Goal: Transaction & Acquisition: Book appointment/travel/reservation

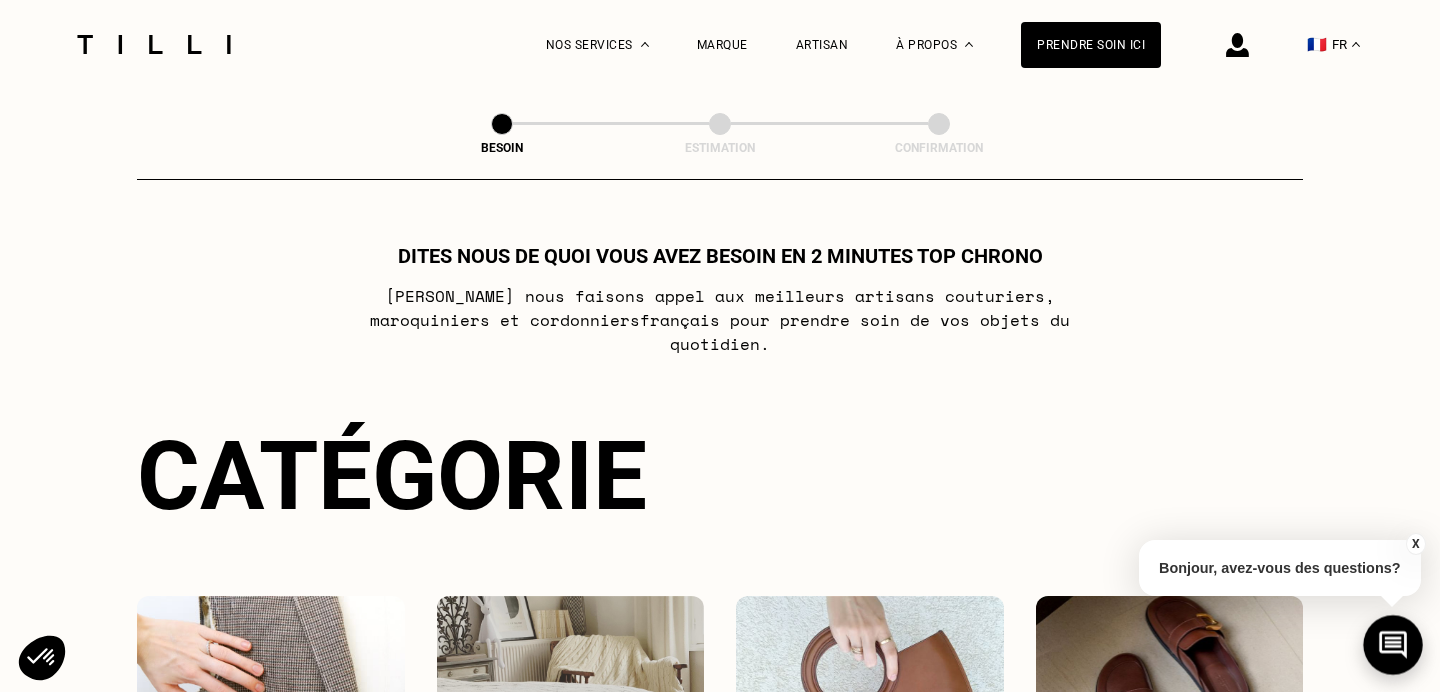
click at [1393, 620] on icon at bounding box center [1393, 645] width 33 height 53
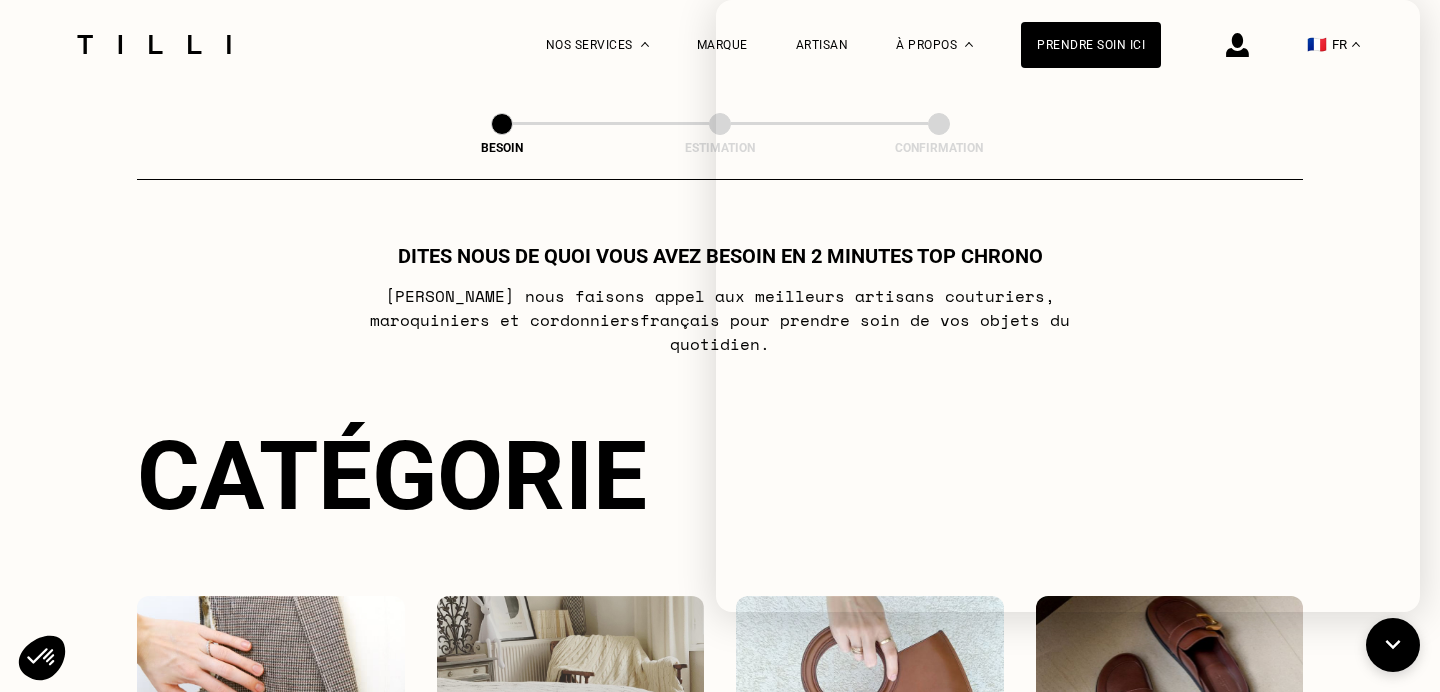
click at [597, 290] on p "[PERSON_NAME] nous faisons appel aux meilleurs artisans couturiers , maroquinie…" at bounding box center [720, 320] width 793 height 72
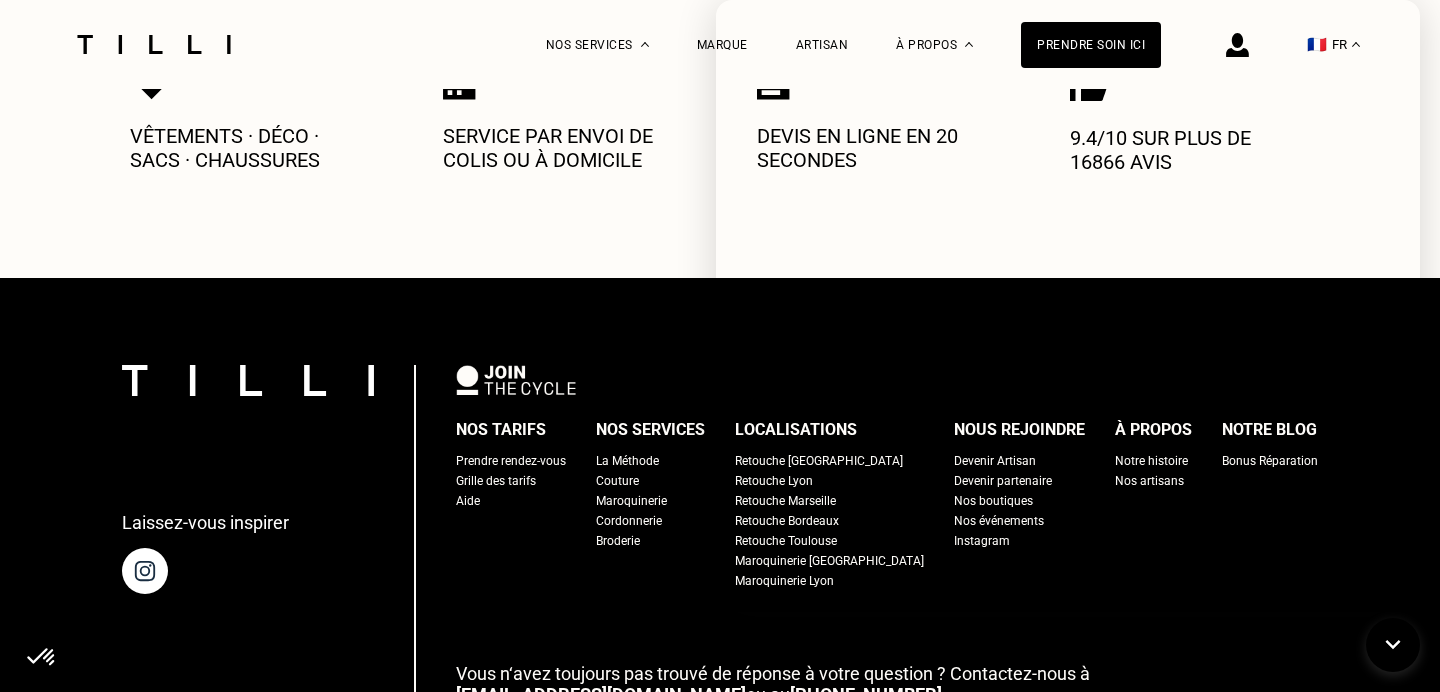
scroll to position [1091, 0]
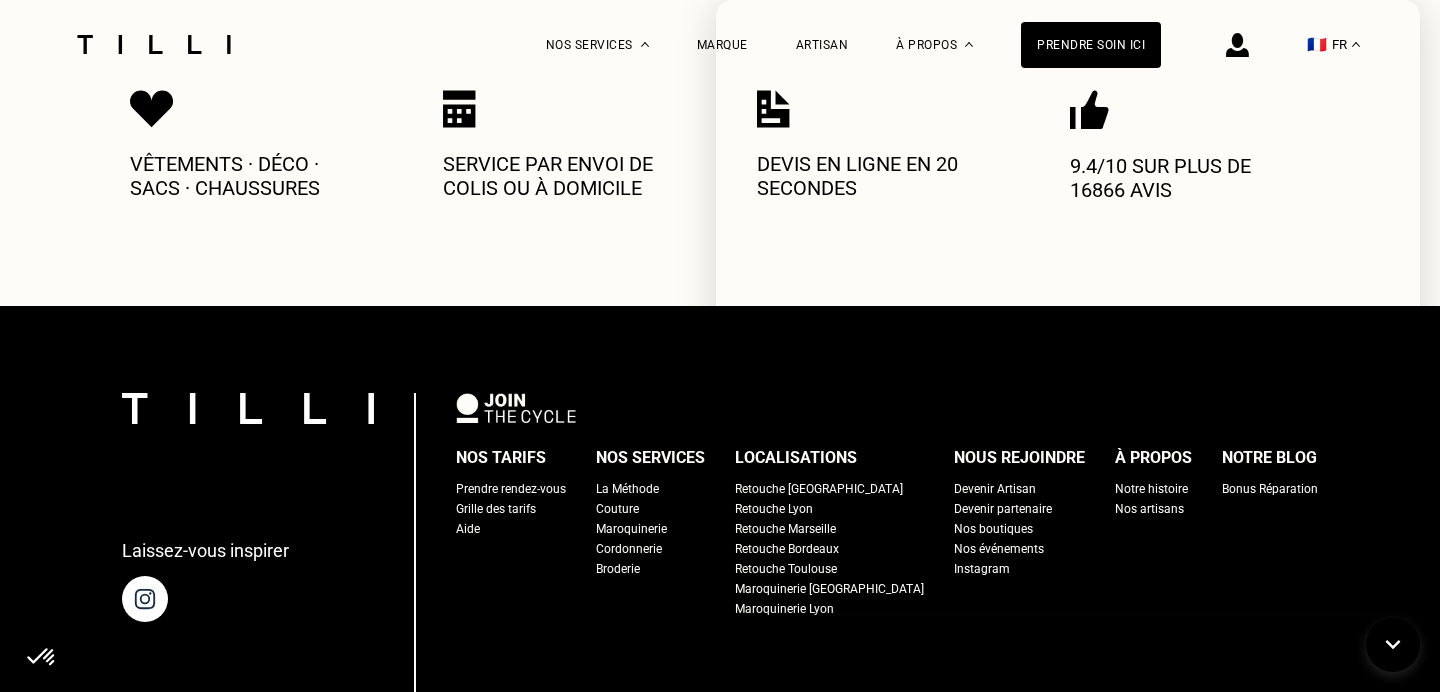
click at [480, 519] on div "Aide" at bounding box center [468, 529] width 24 height 20
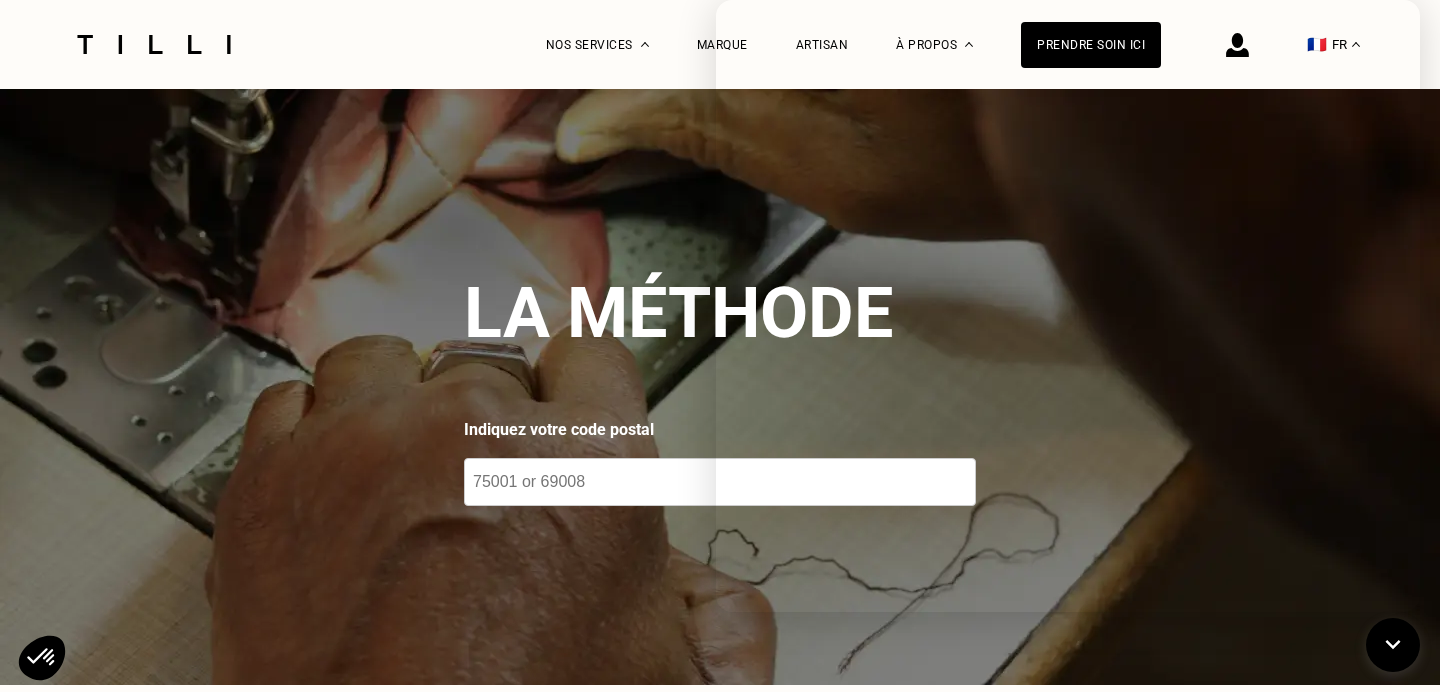
scroll to position [9, 0]
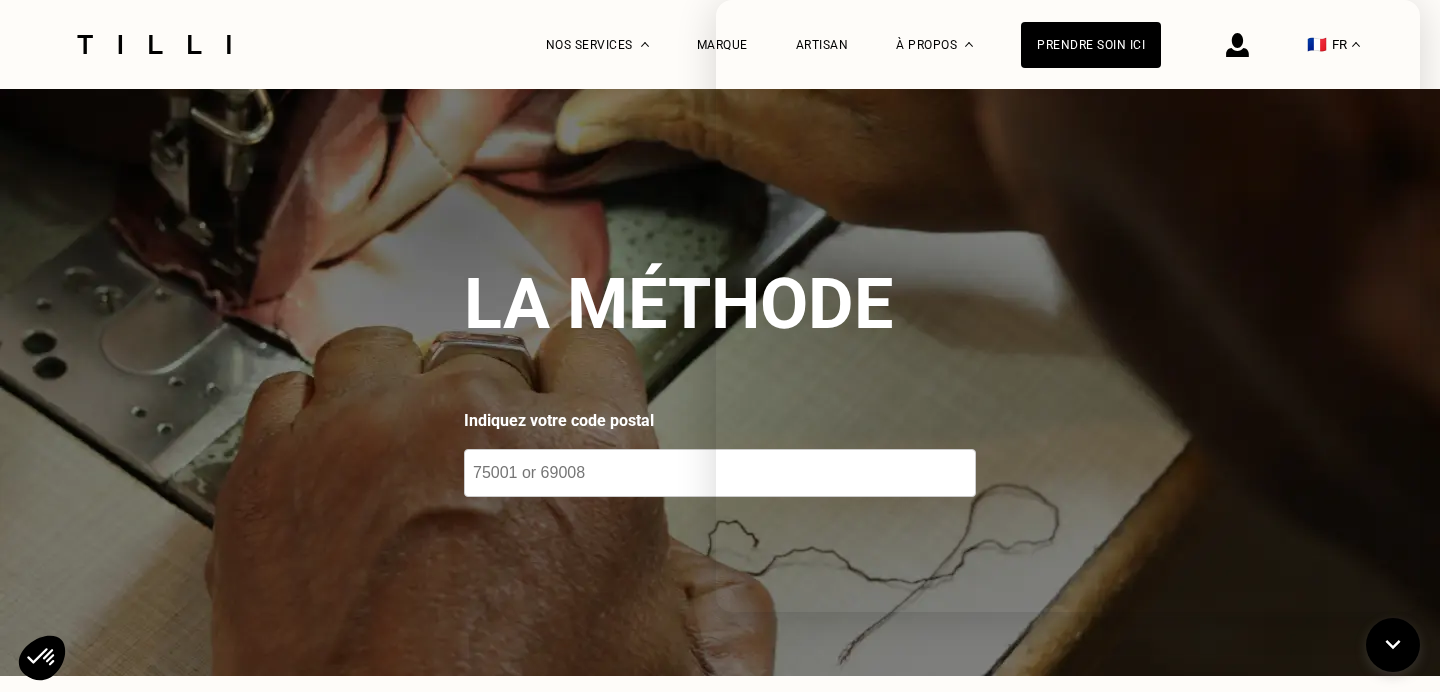
click at [576, 469] on input "number" at bounding box center [720, 473] width 512 height 48
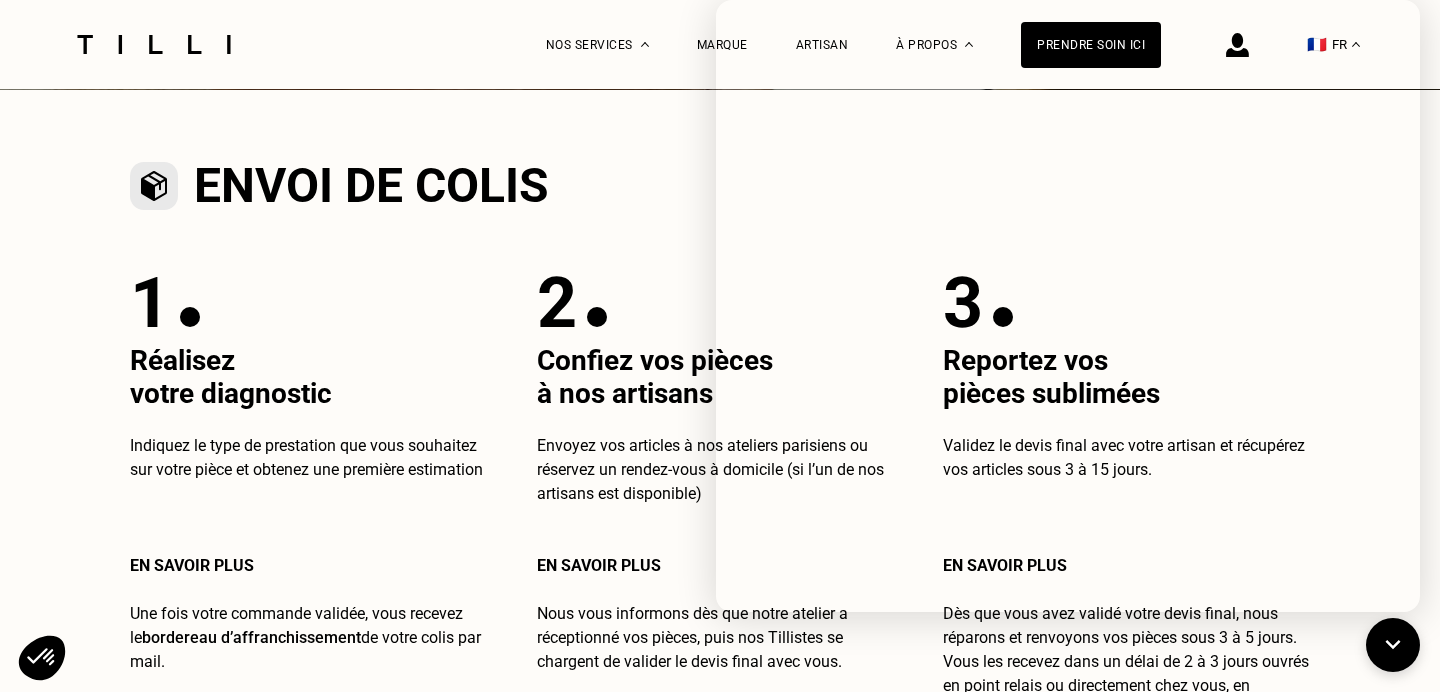
scroll to position [603, 0]
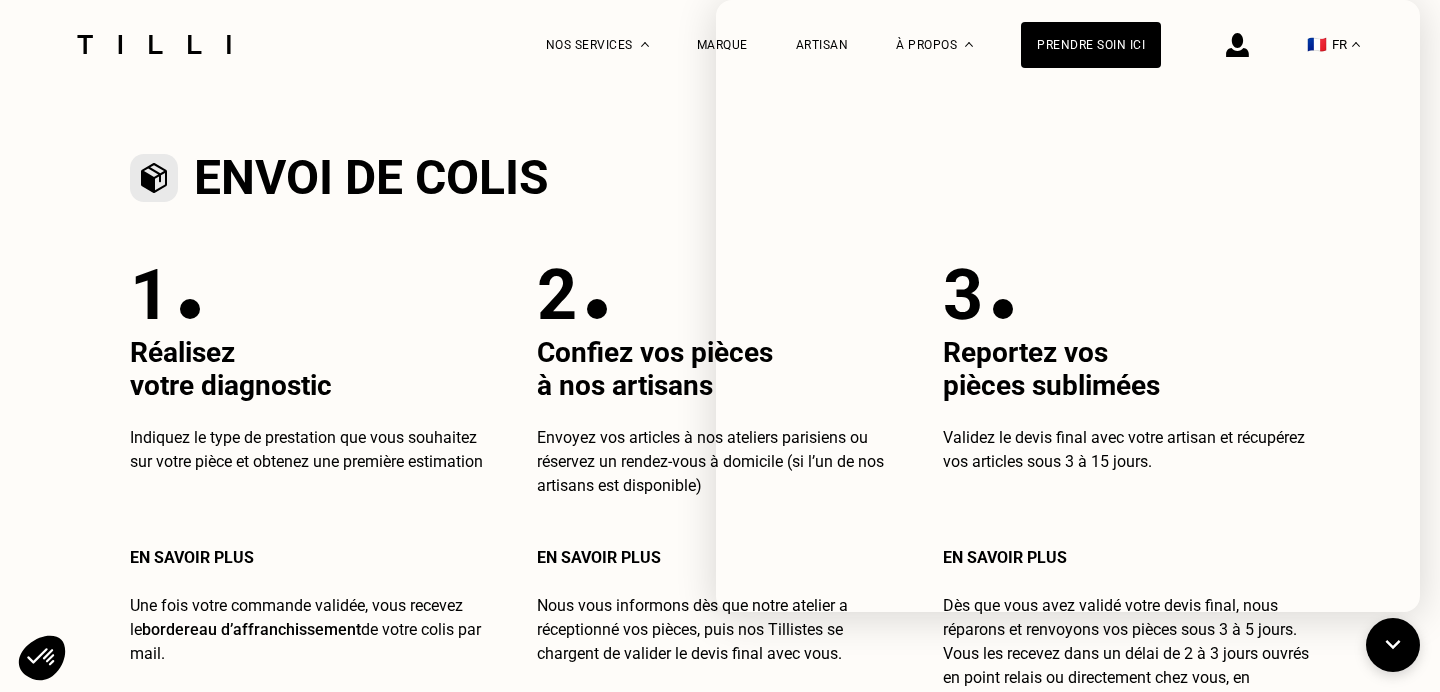
type input "35240"
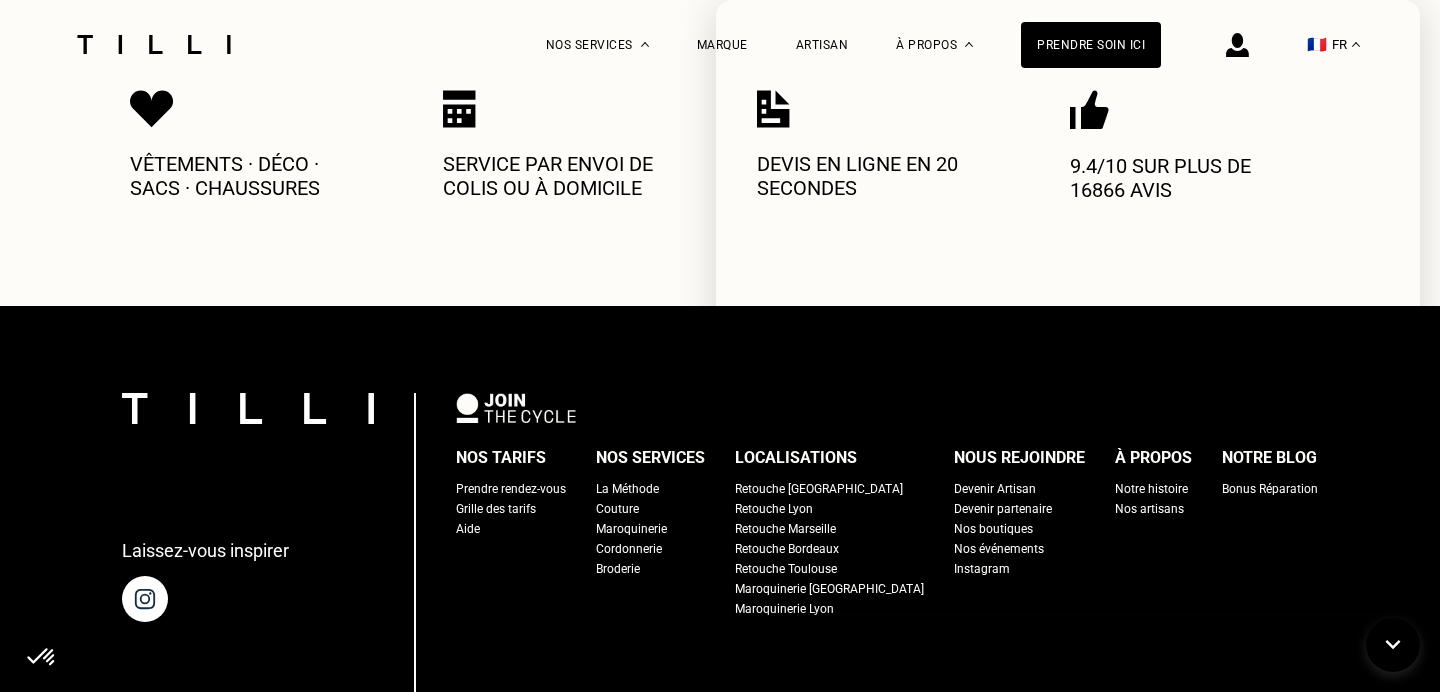
click at [446, 256] on div "Vêtements · Déco · Sacs · Chaussures Service par envoi de colis ou à domicile D…" at bounding box center [720, 145] width 1180 height 322
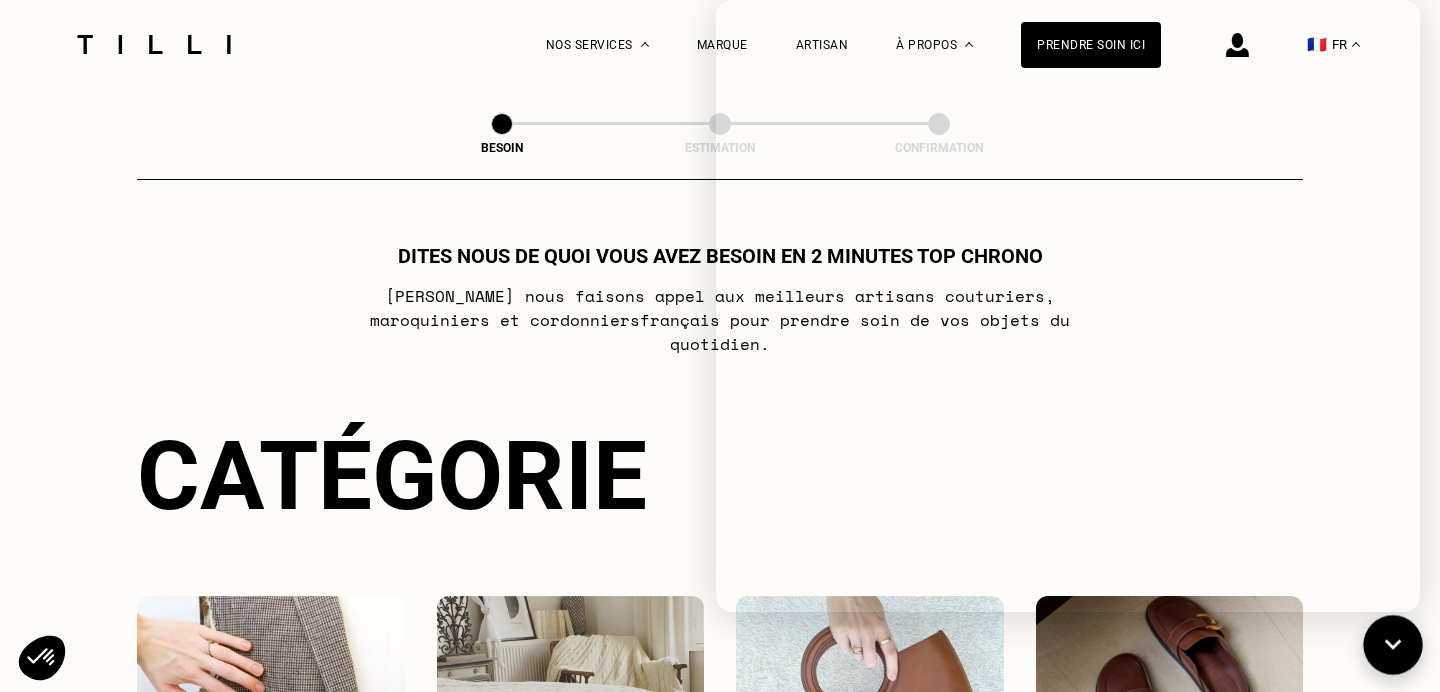
click at [1403, 661] on icon at bounding box center [1393, 645] width 33 height 53
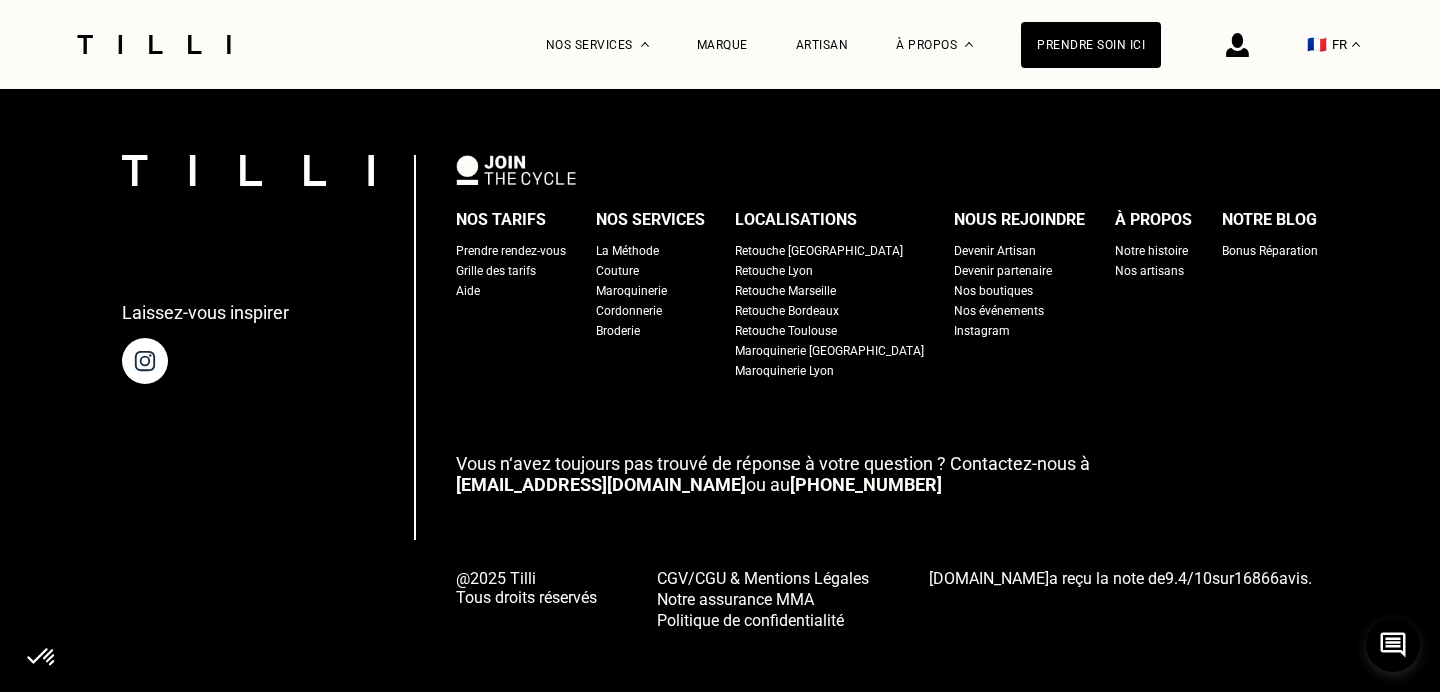
scroll to position [1243, 0]
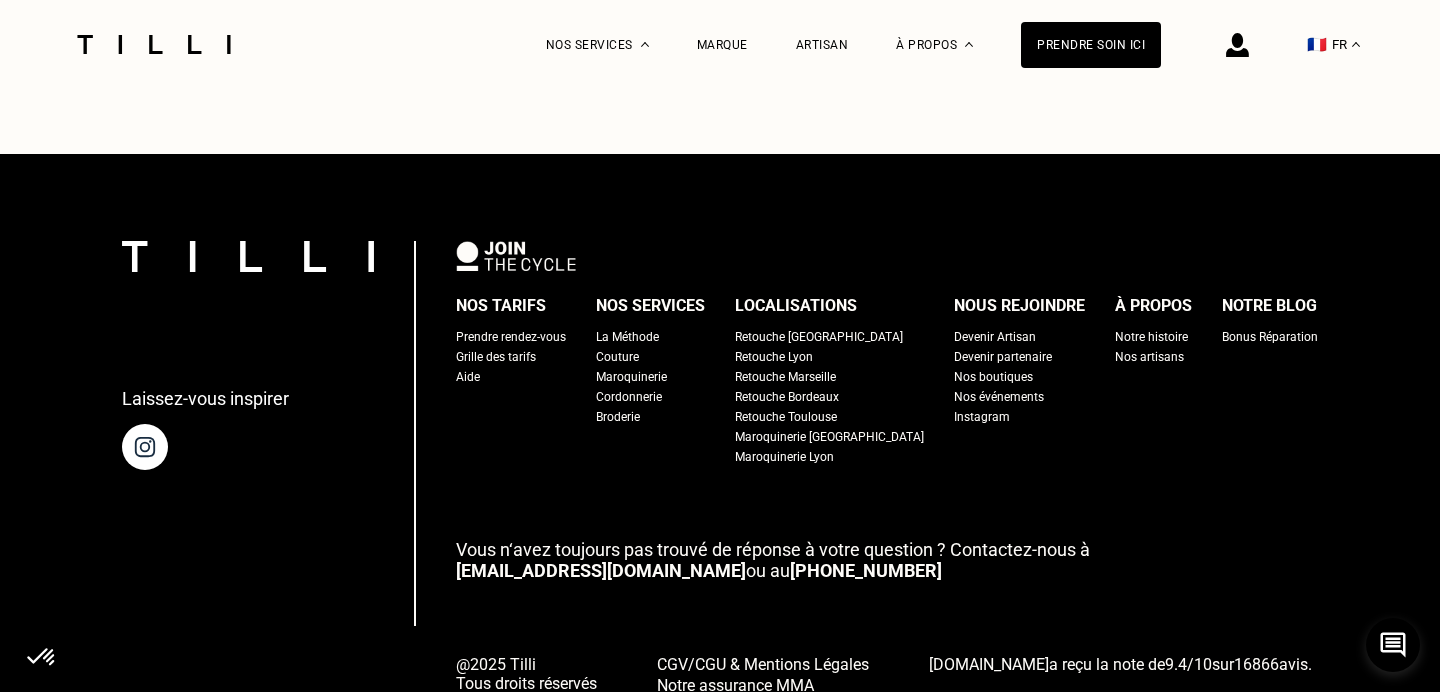
click at [480, 367] on div "Aide" at bounding box center [468, 377] width 24 height 20
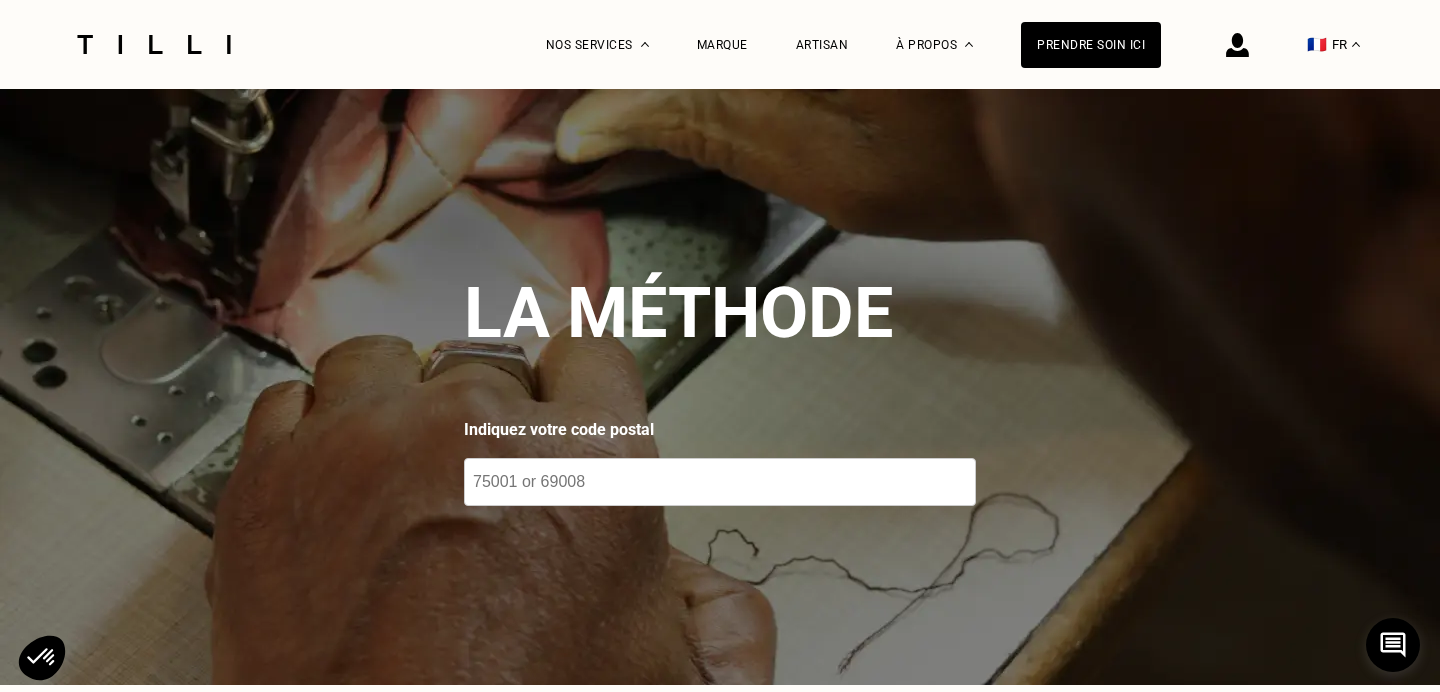
click at [641, 510] on img at bounding box center [720, 387] width 1440 height 596
click at [667, 484] on input "number" at bounding box center [720, 482] width 512 height 48
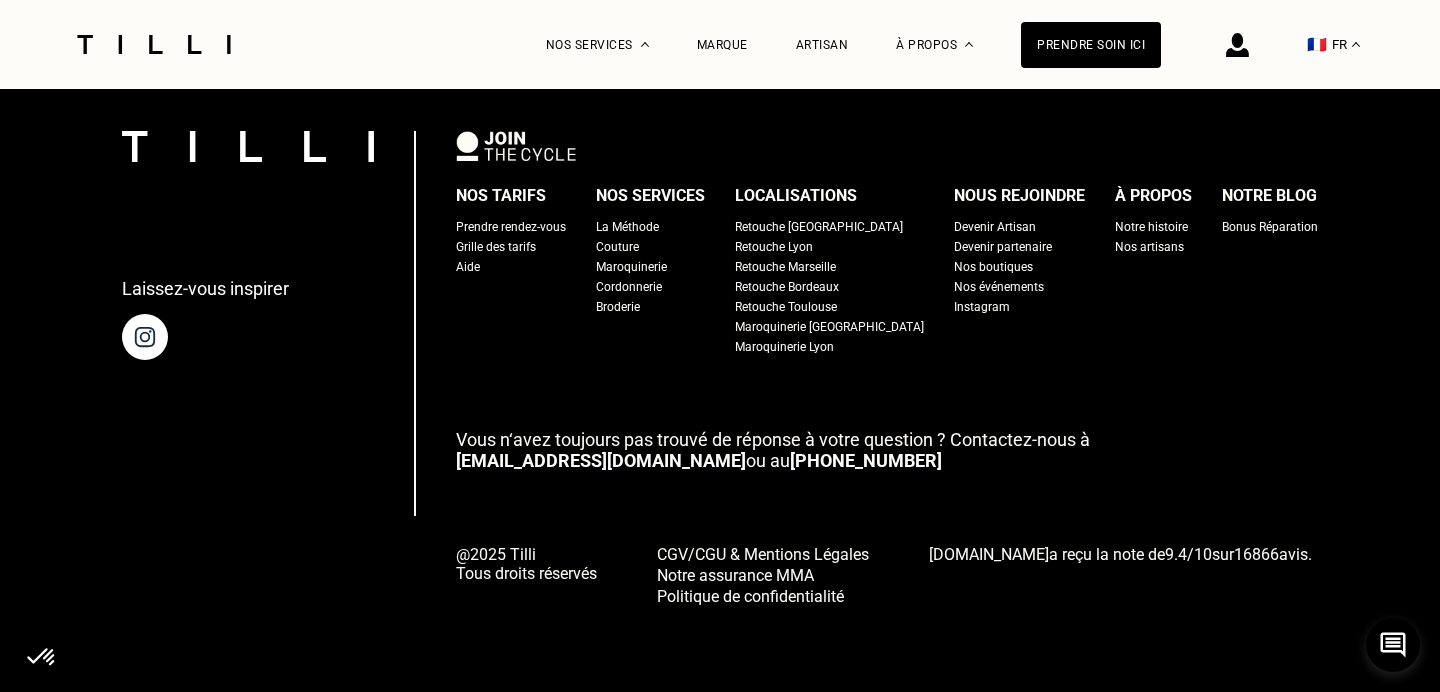
scroll to position [5159, 0]
type input "35240"
click at [790, 460] on link "[PHONE_NUMBER]" at bounding box center [866, 459] width 152 height 21
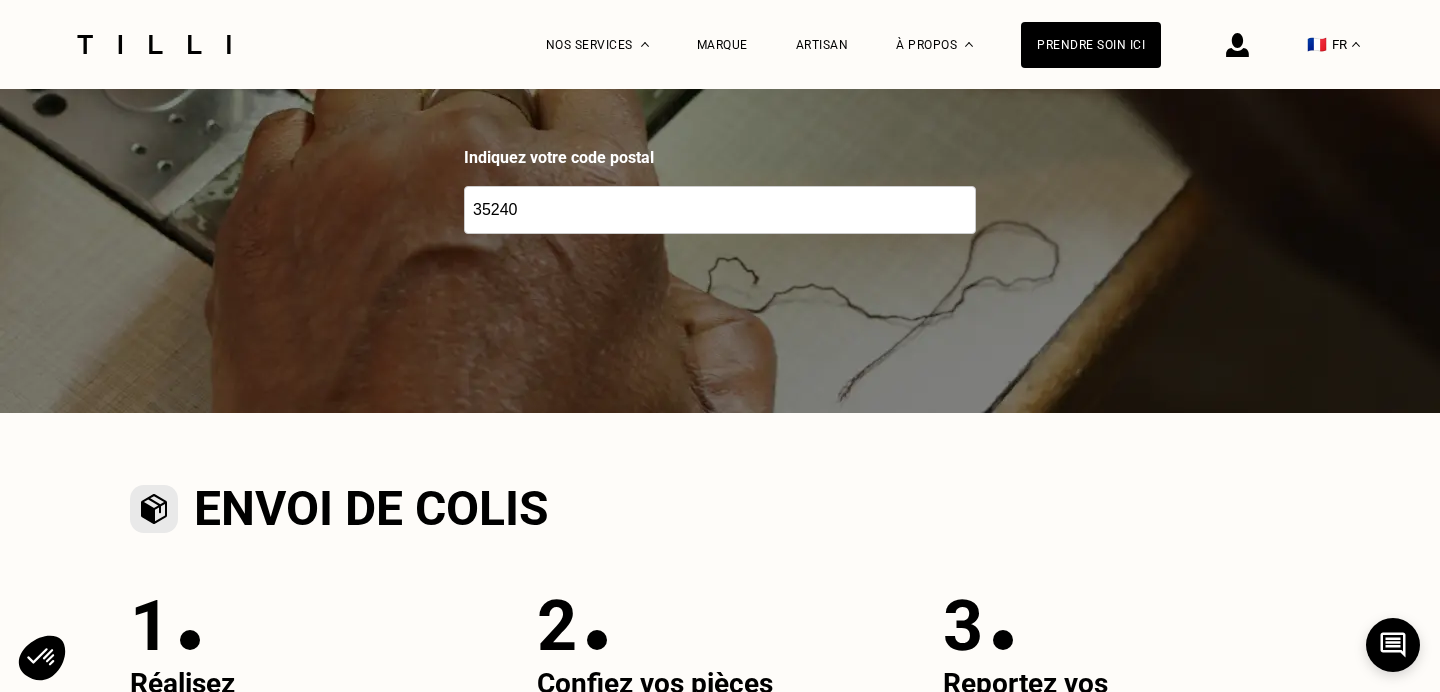
scroll to position [0, 0]
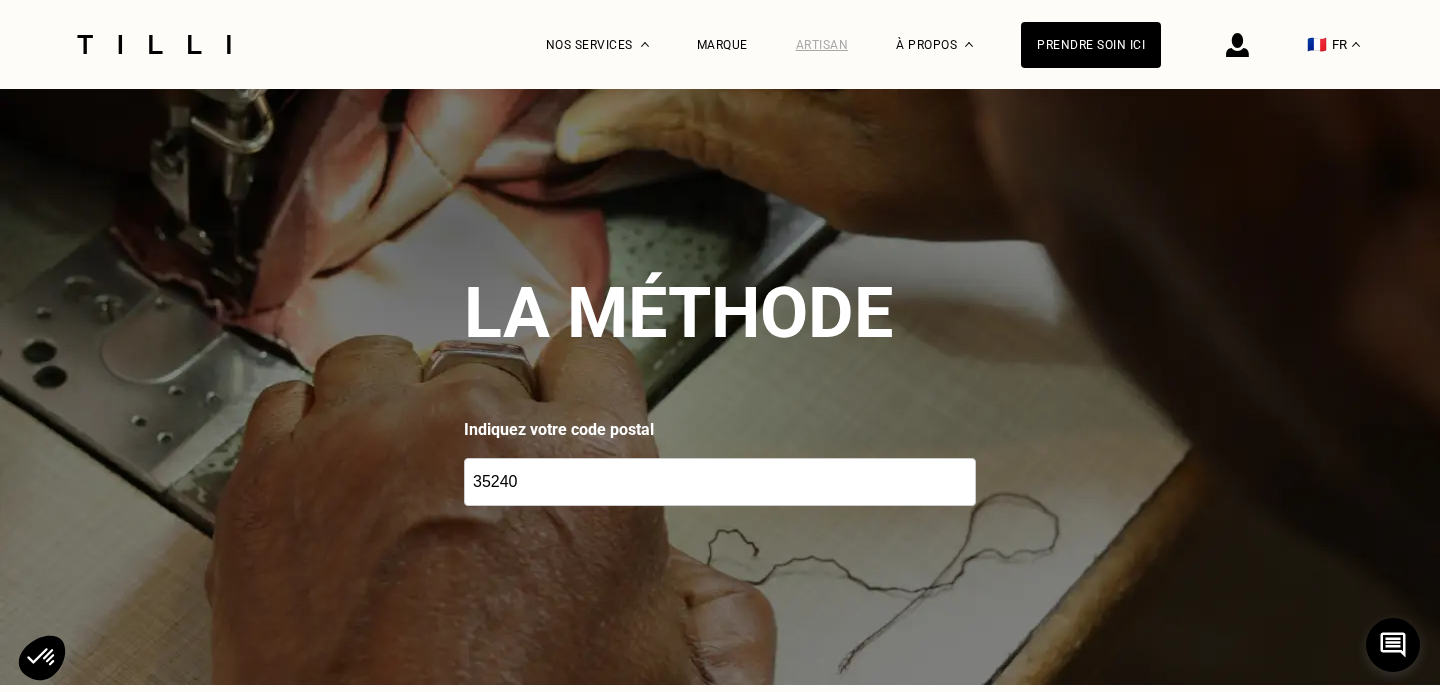
click at [820, 45] on div "Artisan" at bounding box center [822, 45] width 53 height 14
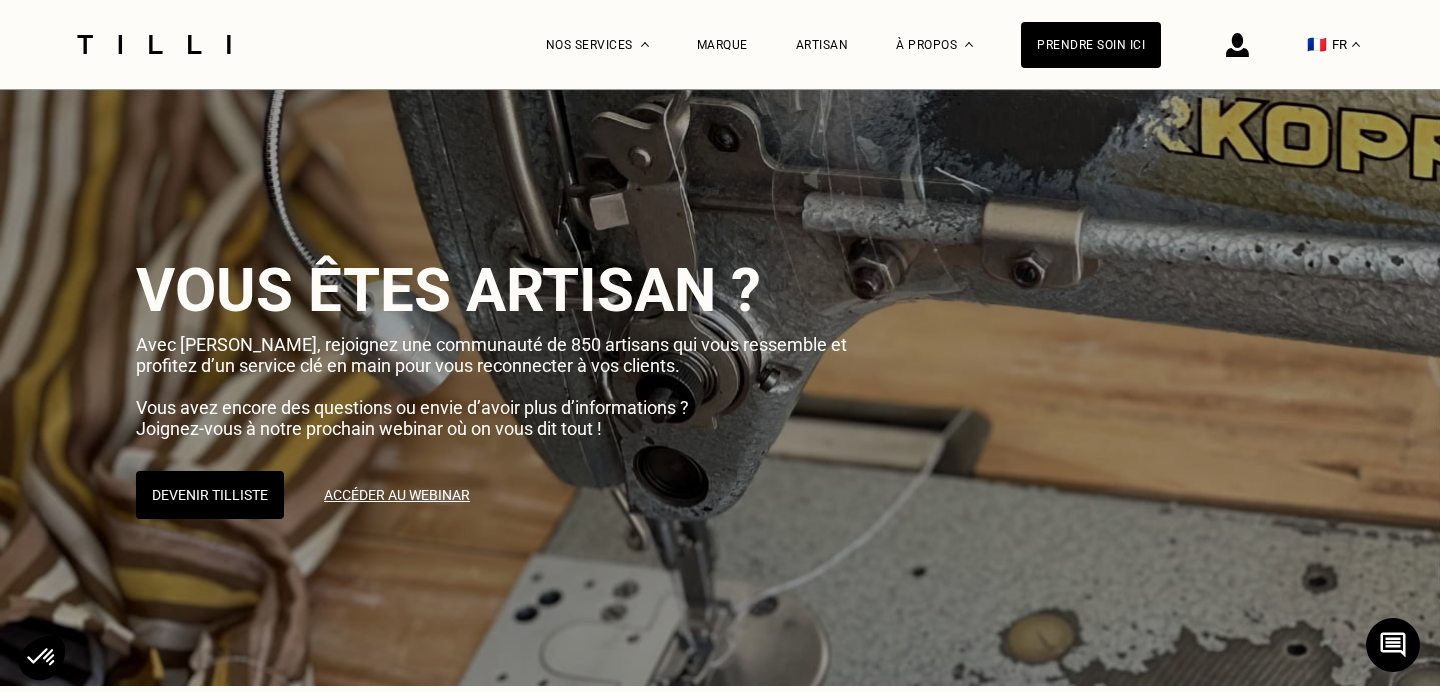
click at [186, 45] on img at bounding box center [154, 44] width 168 height 19
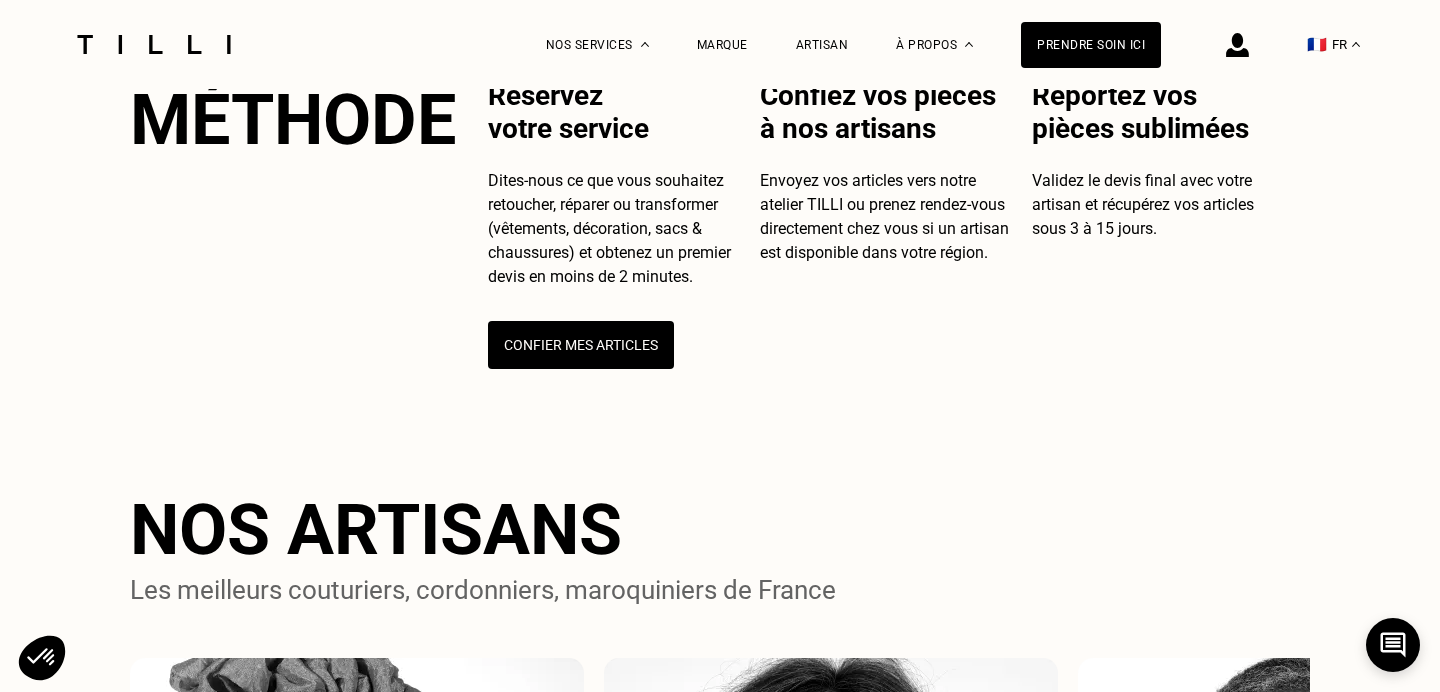
scroll to position [844, 0]
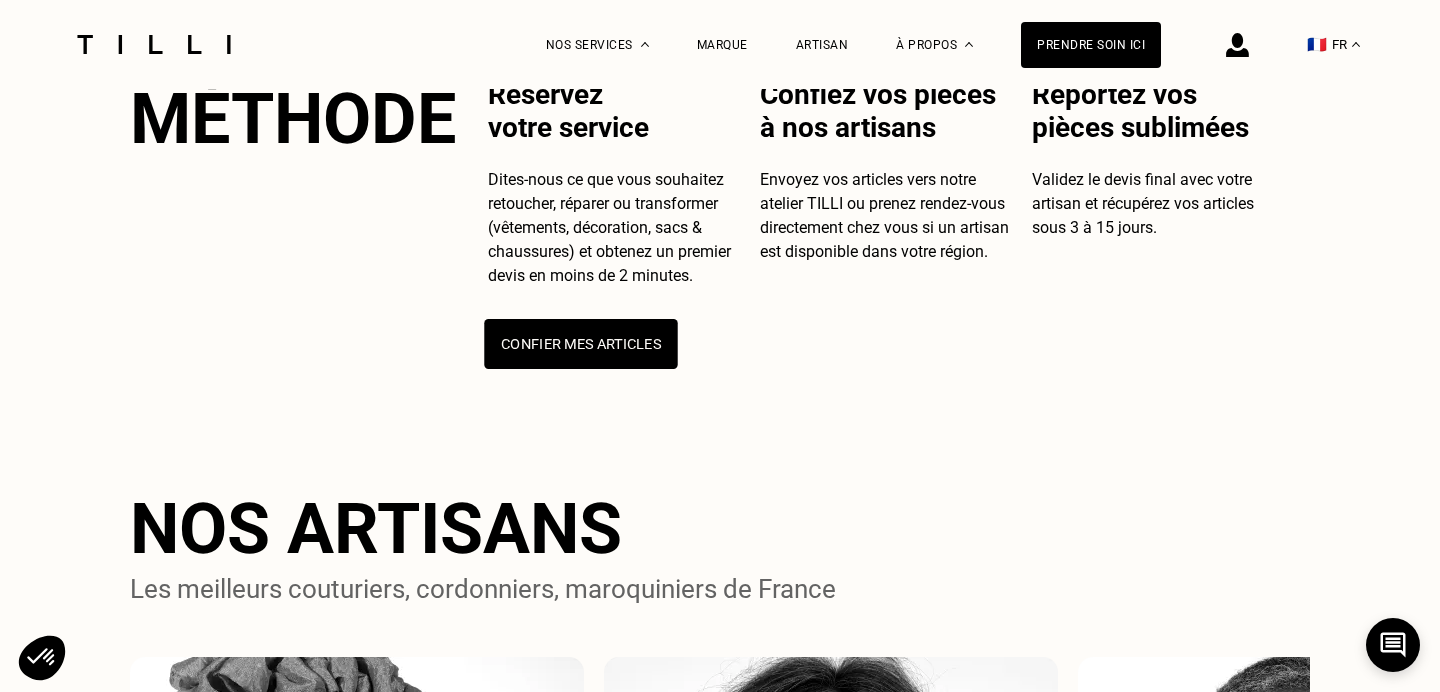
click at [585, 369] on button "Confier mes articles" at bounding box center [580, 344] width 193 height 50
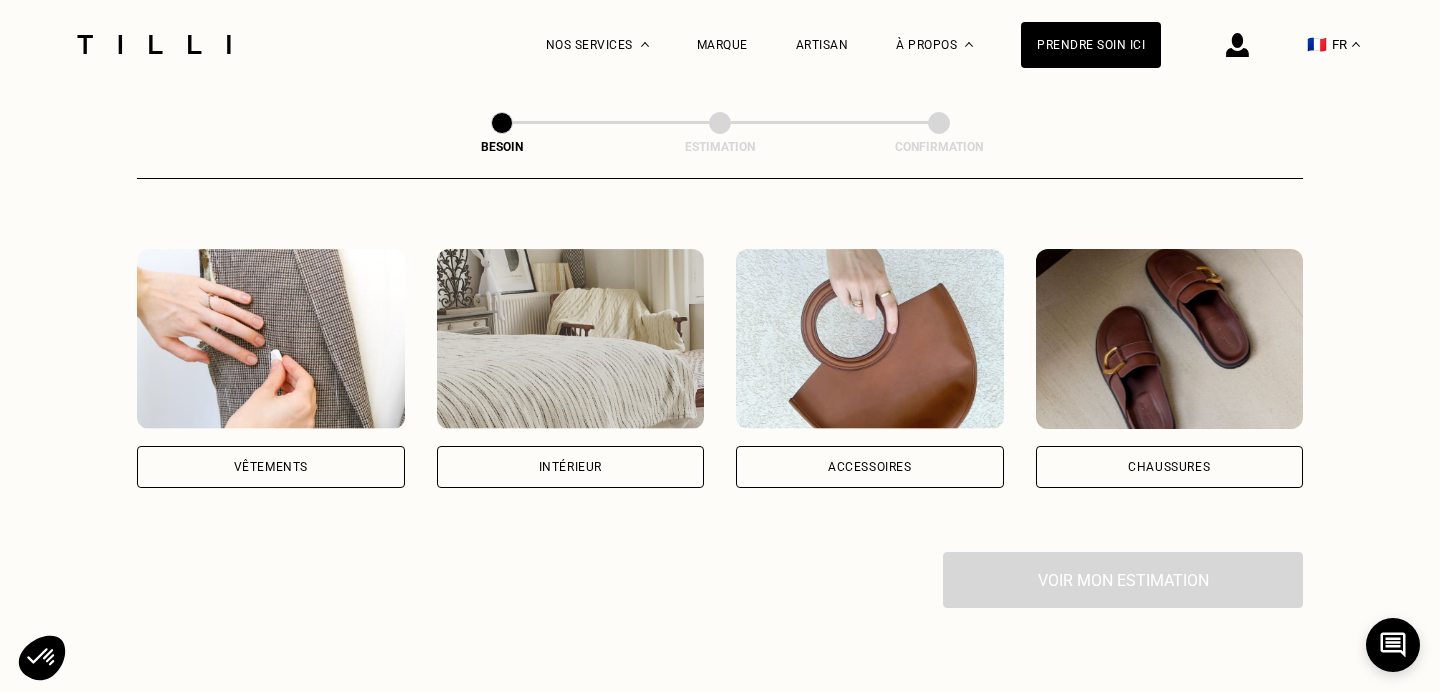
scroll to position [318, 0]
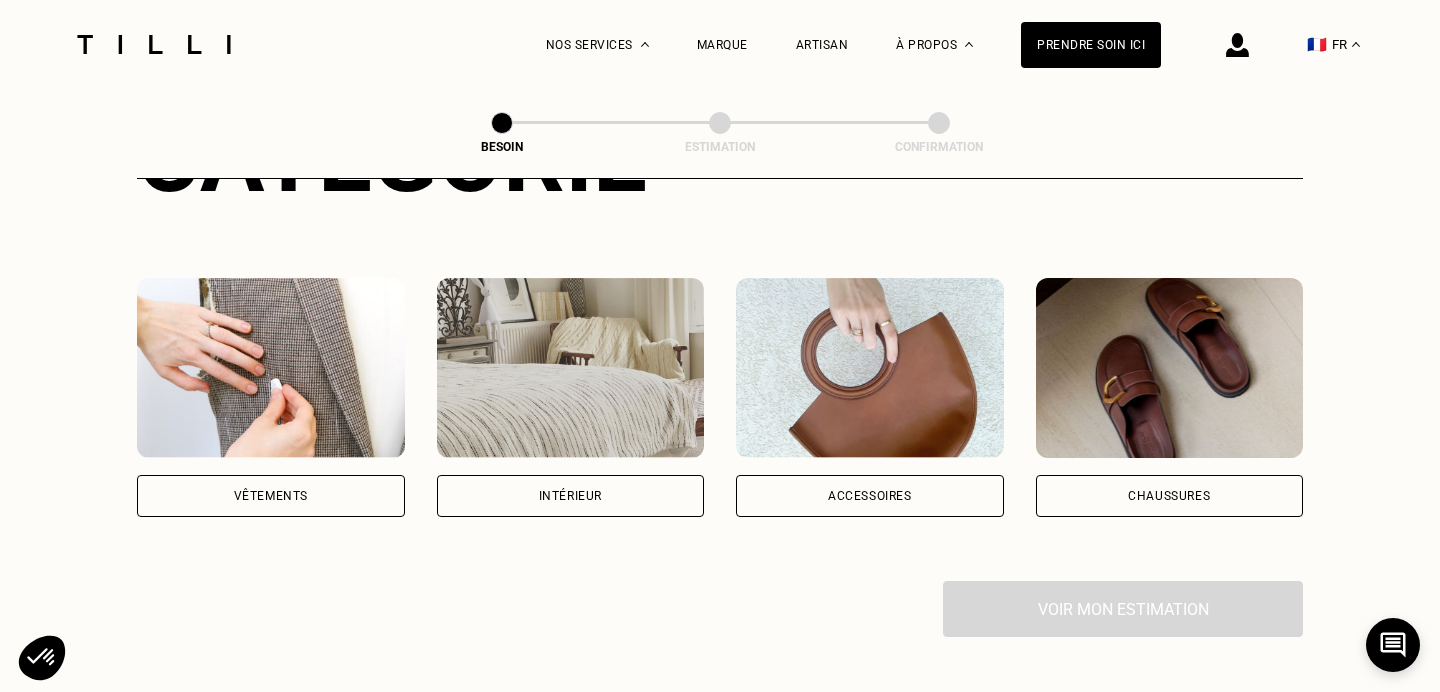
click at [560, 358] on img at bounding box center [571, 368] width 268 height 180
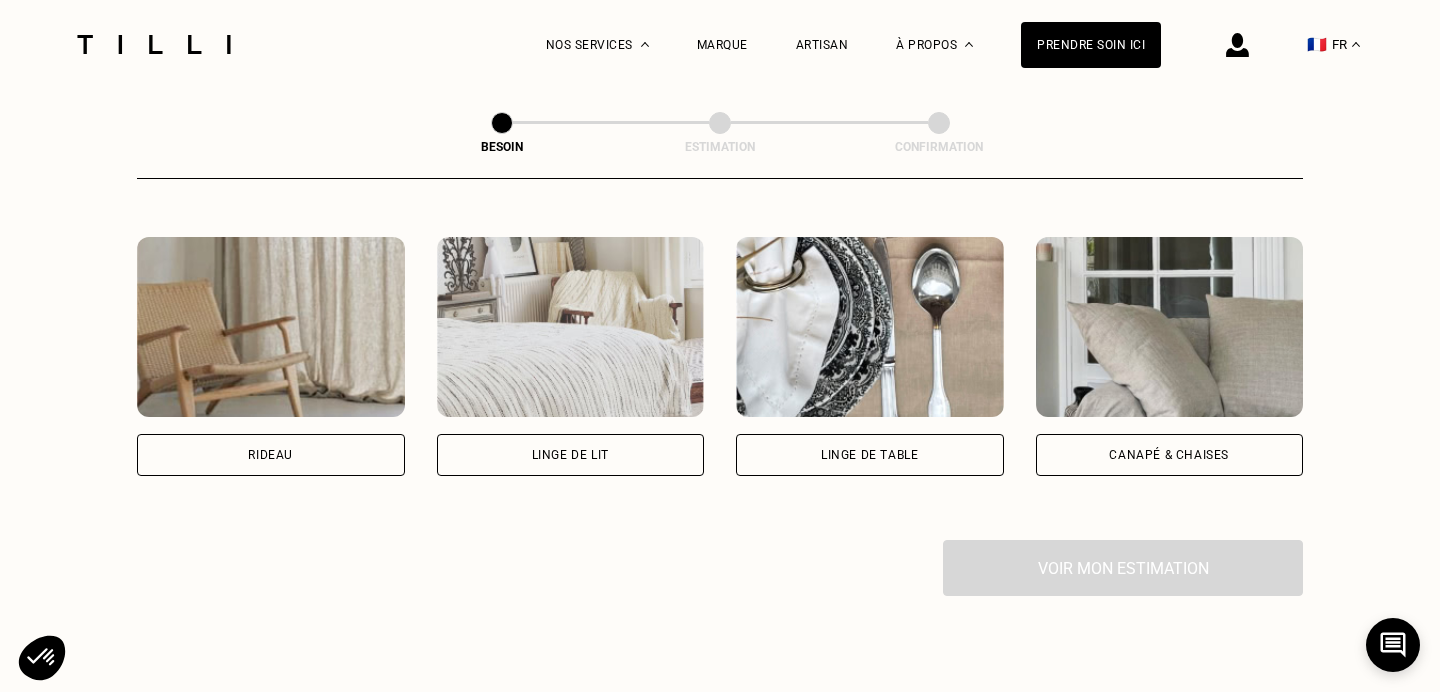
scroll to position [862, 0]
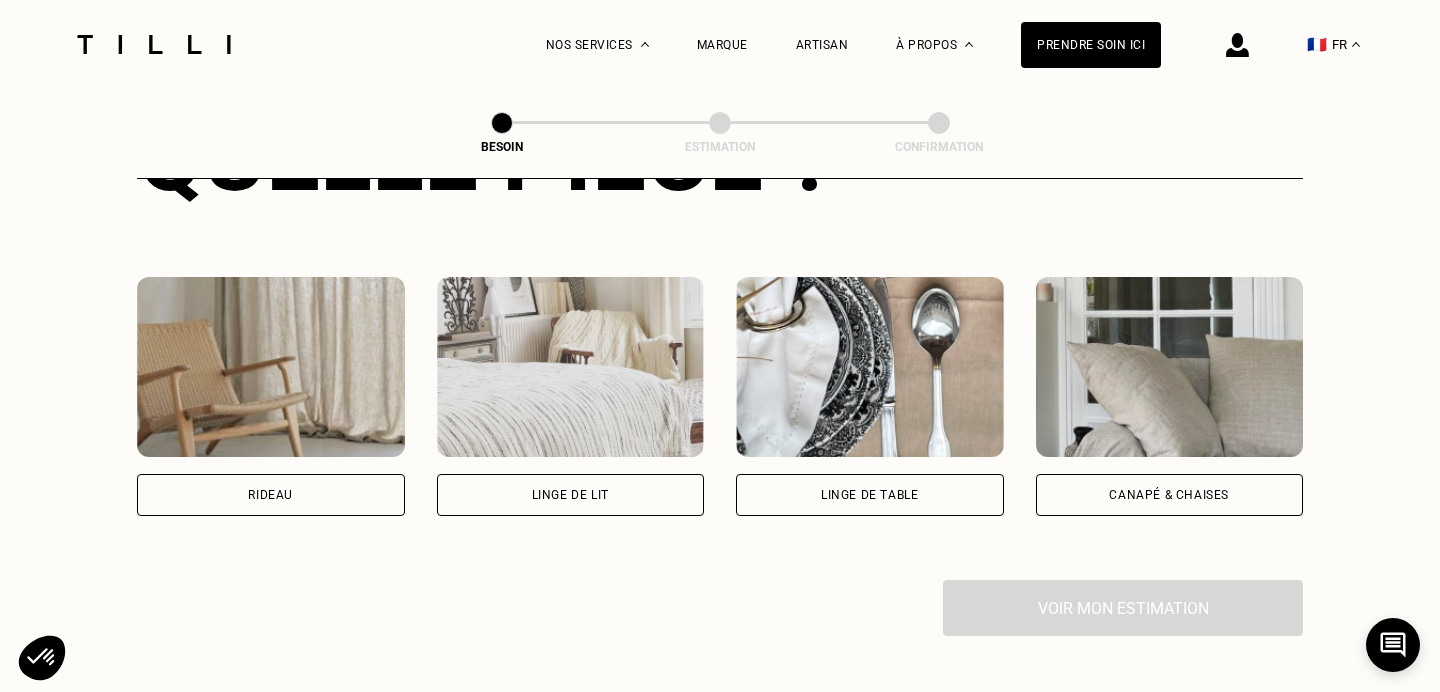
click at [1109, 474] on div "Canapé & chaises" at bounding box center [1170, 495] width 268 height 42
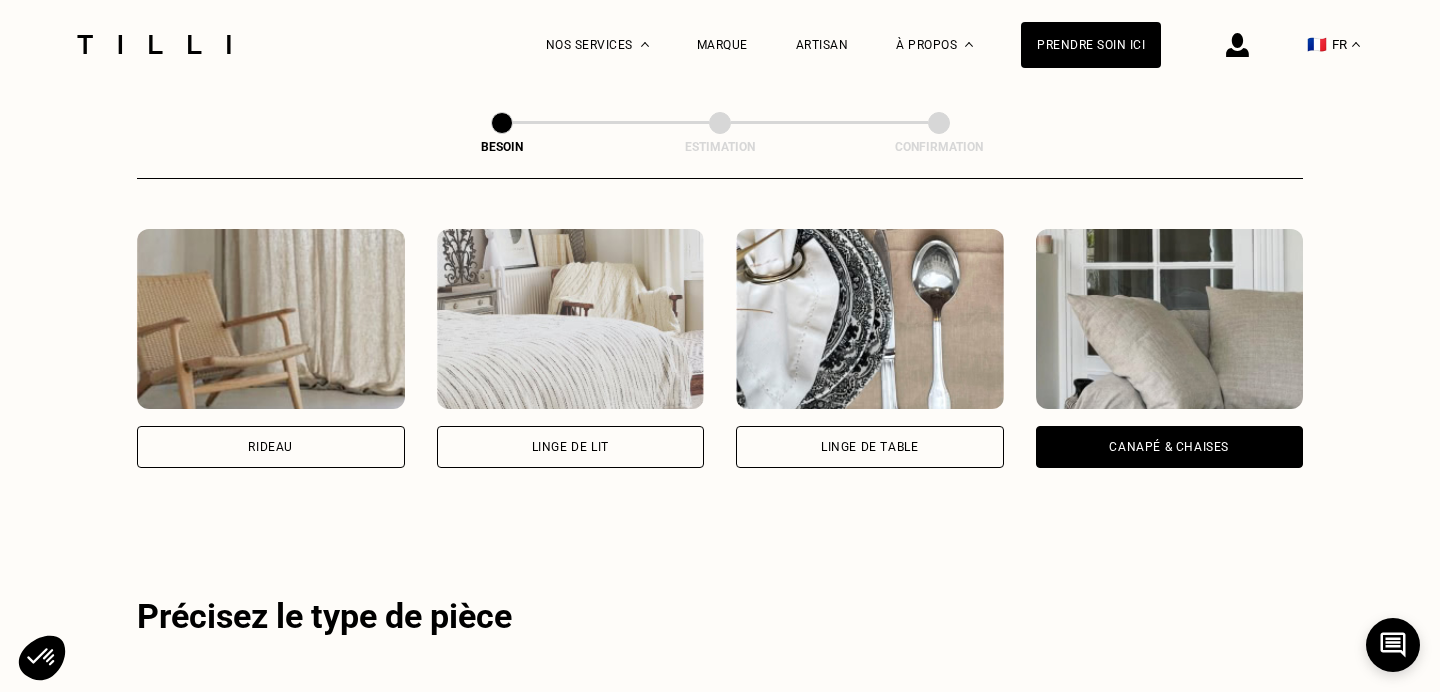
scroll to position [869, 0]
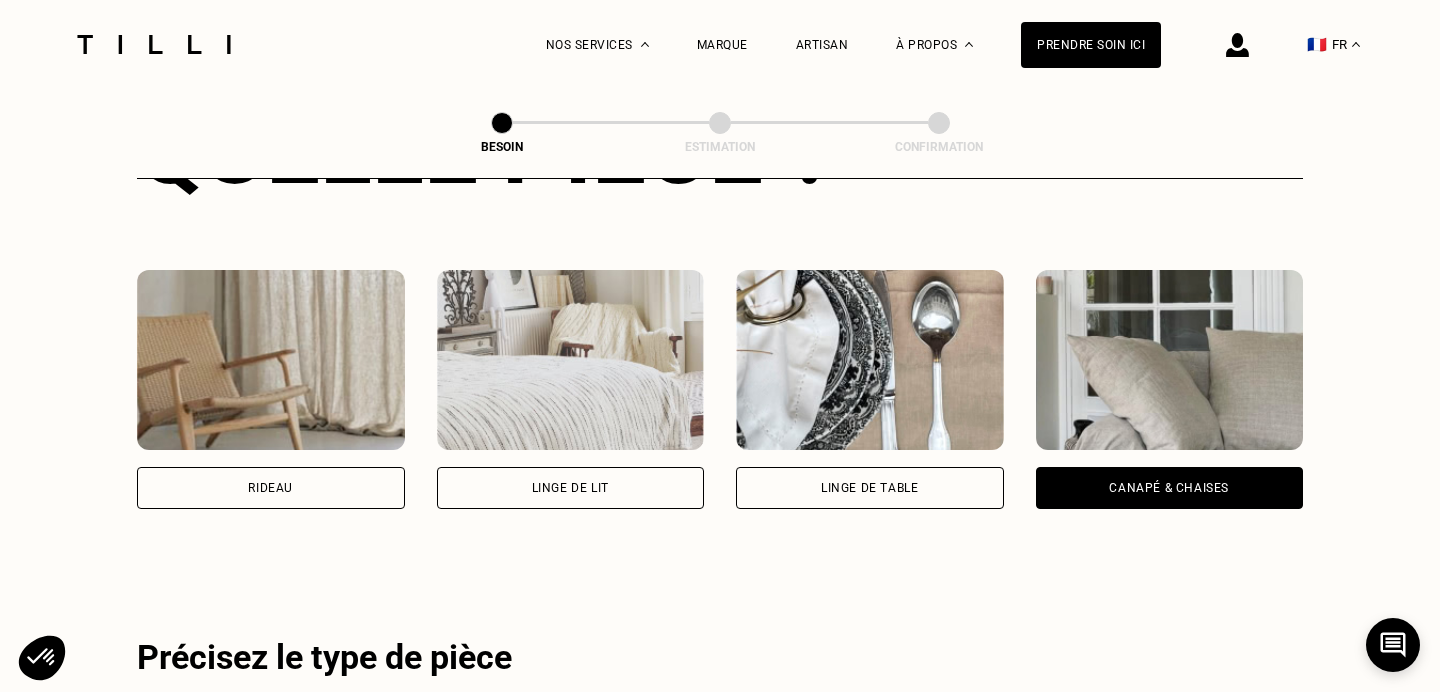
click at [655, 367] on img at bounding box center [571, 360] width 268 height 180
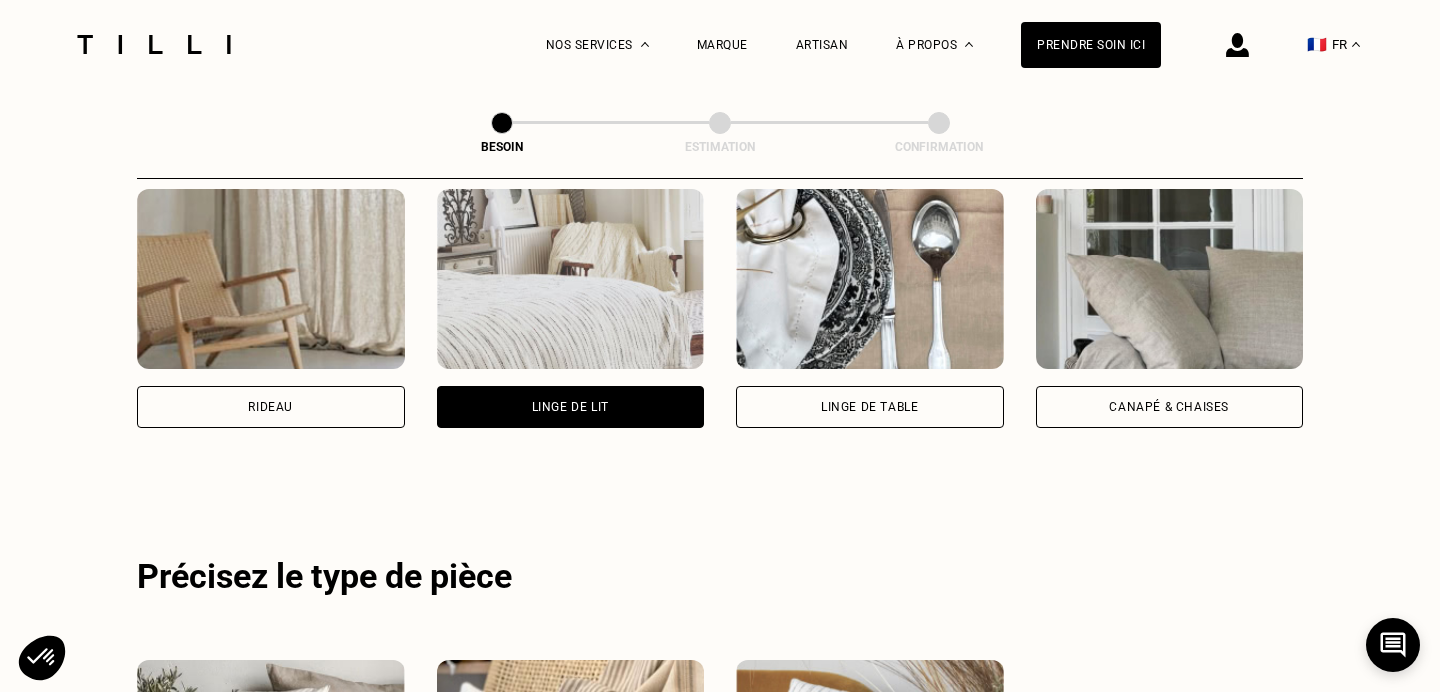
scroll to position [849, 0]
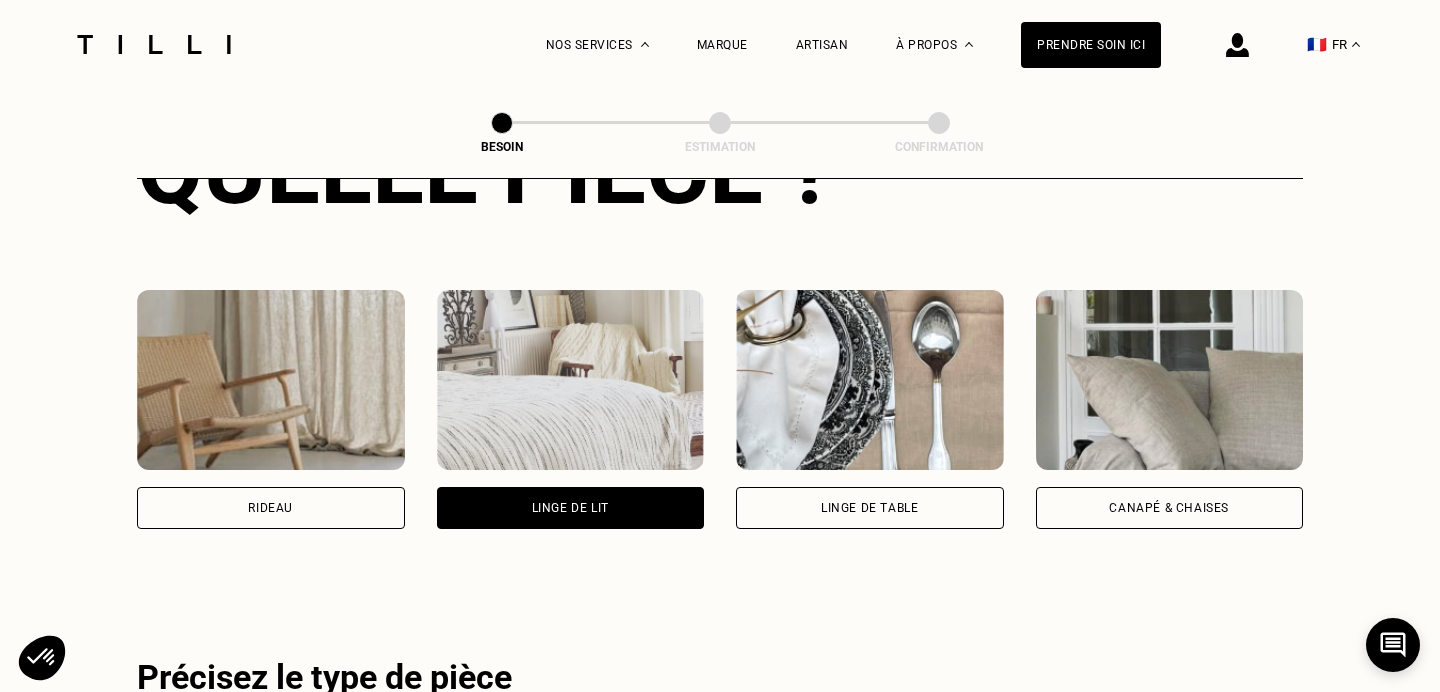
click at [298, 376] on img at bounding box center [271, 380] width 268 height 180
select select "FR"
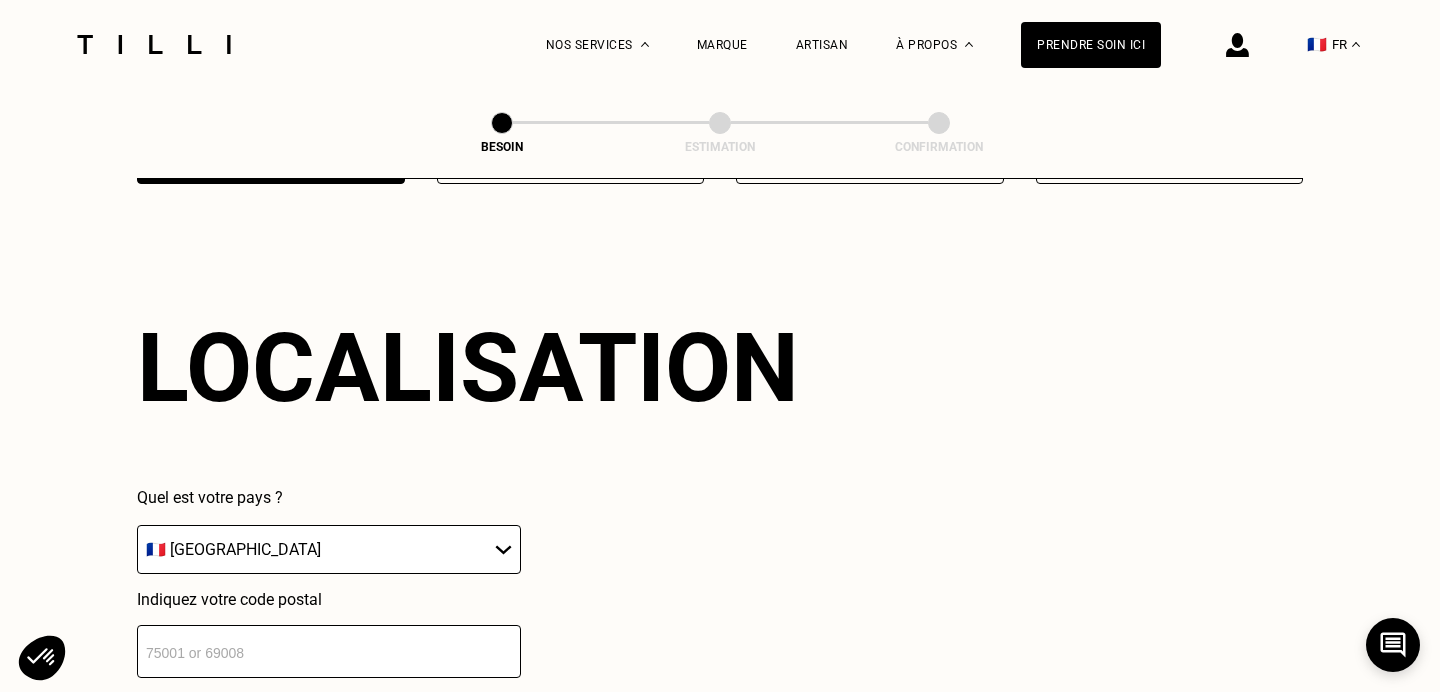
scroll to position [1039, 0]
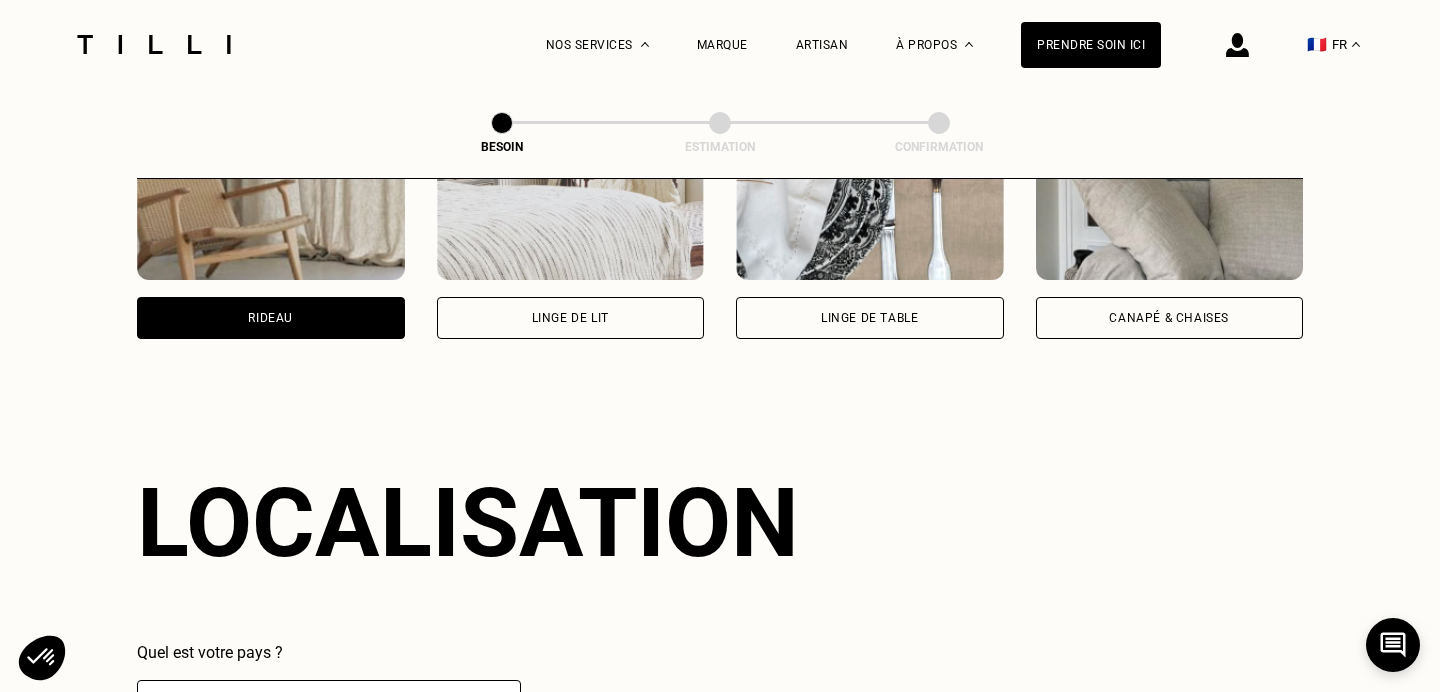
click at [961, 253] on img at bounding box center [870, 190] width 268 height 180
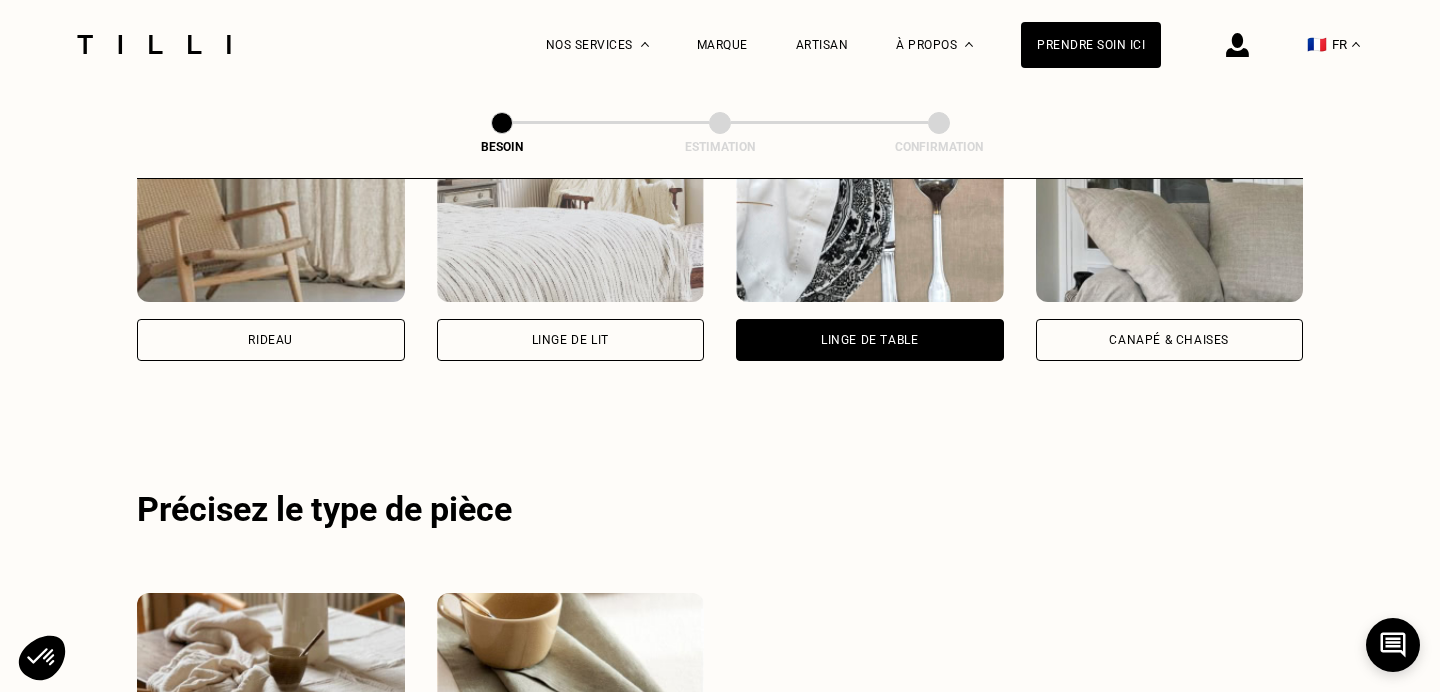
click at [1162, 242] on img at bounding box center [1170, 212] width 268 height 180
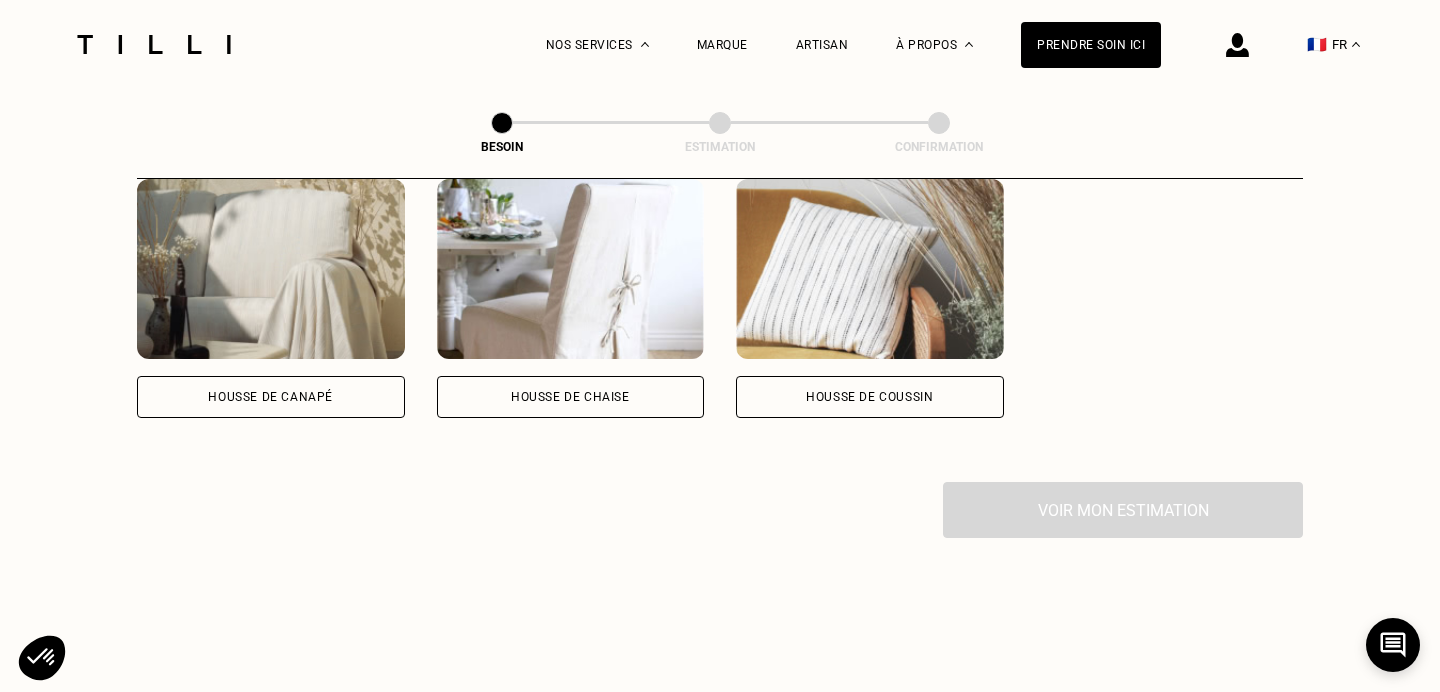
scroll to position [1337, 0]
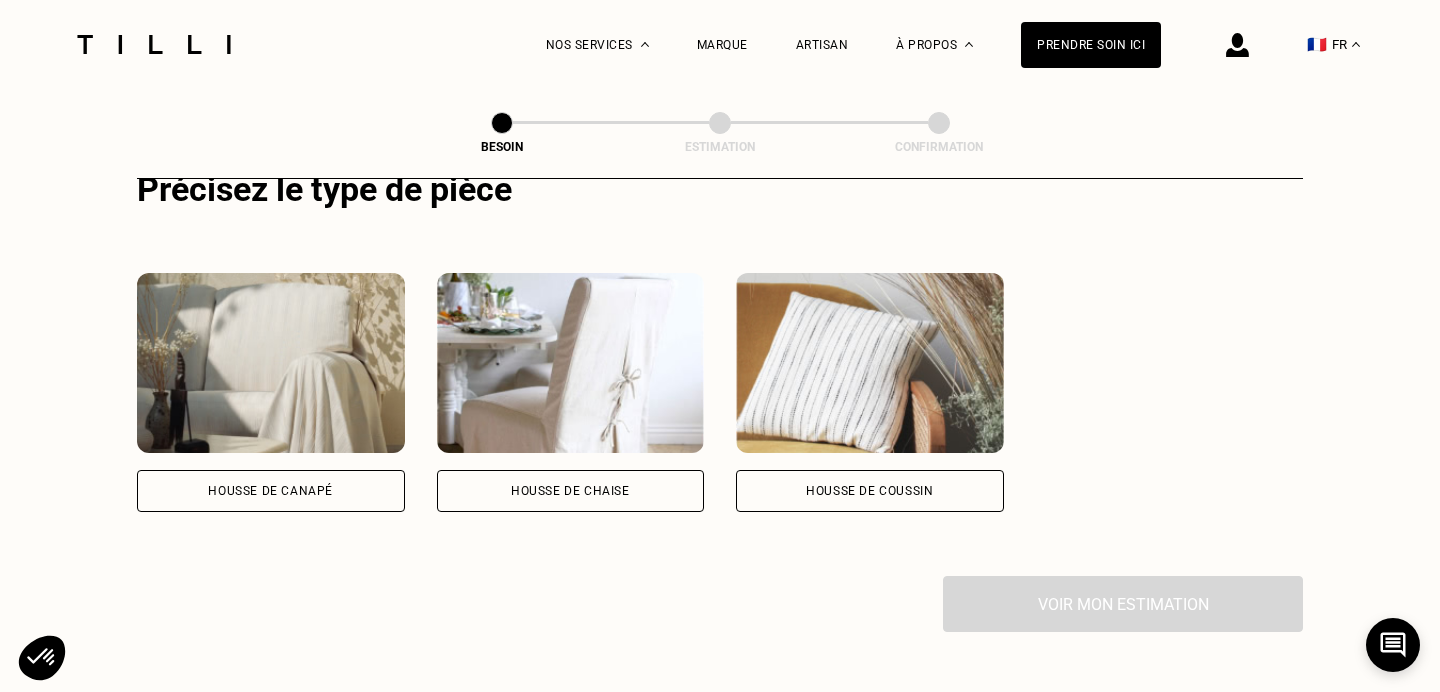
click at [338, 401] on img at bounding box center [271, 363] width 268 height 180
select select "FR"
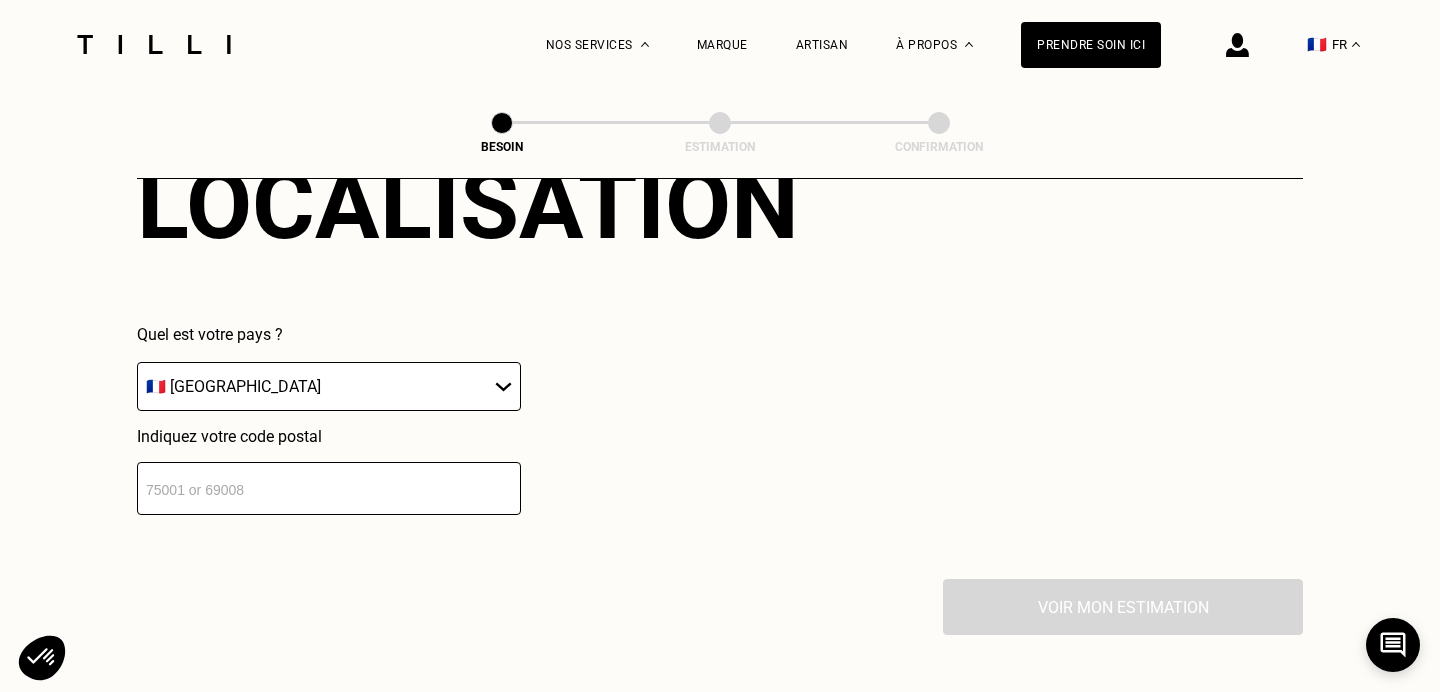
scroll to position [2074, 0]
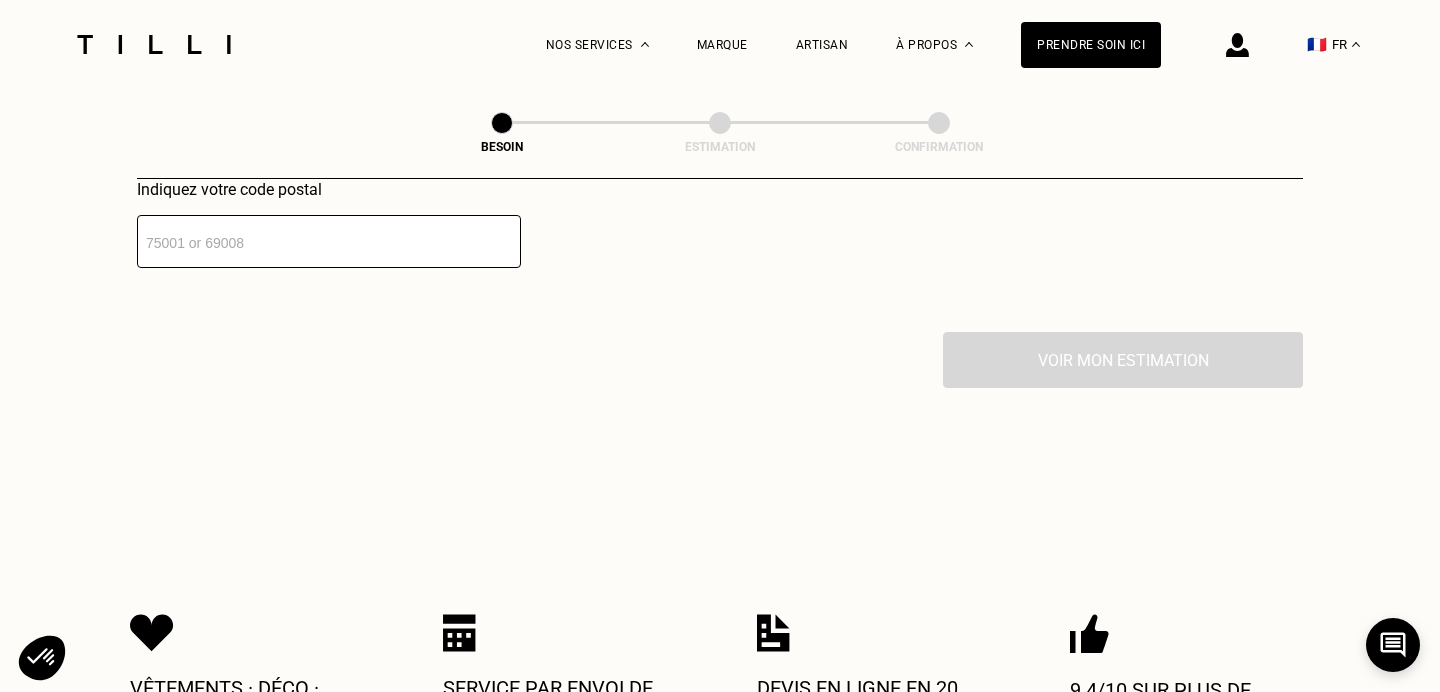
click at [307, 220] on input "number" at bounding box center [329, 241] width 384 height 53
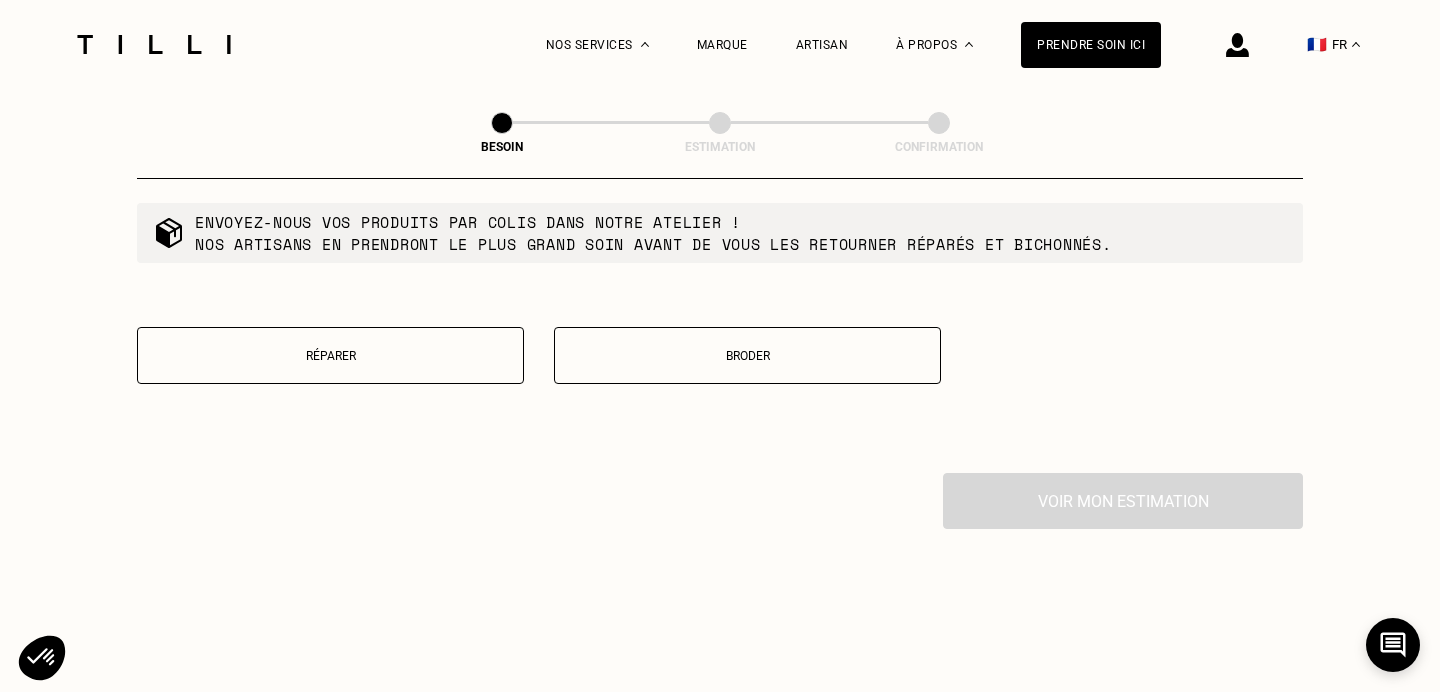
type input "35240"
click at [428, 342] on button "Réparer" at bounding box center [330, 355] width 387 height 57
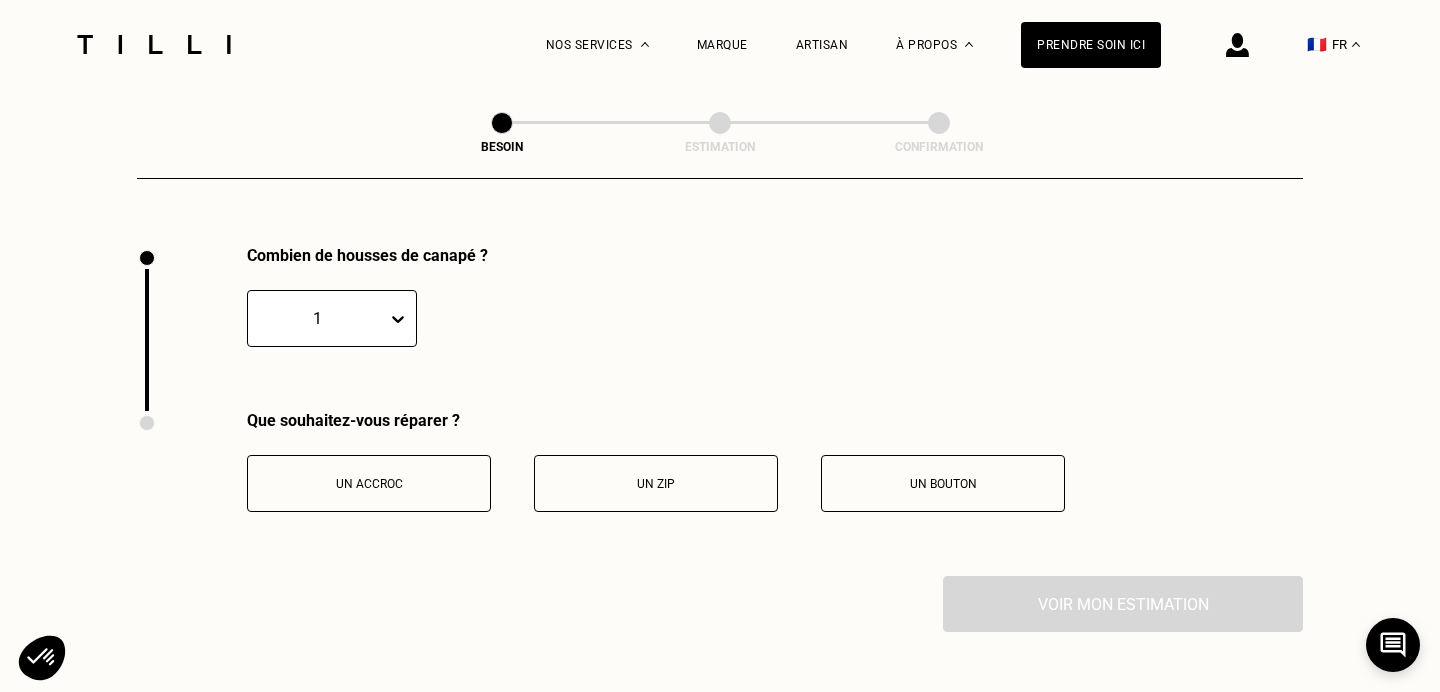
scroll to position [2696, 0]
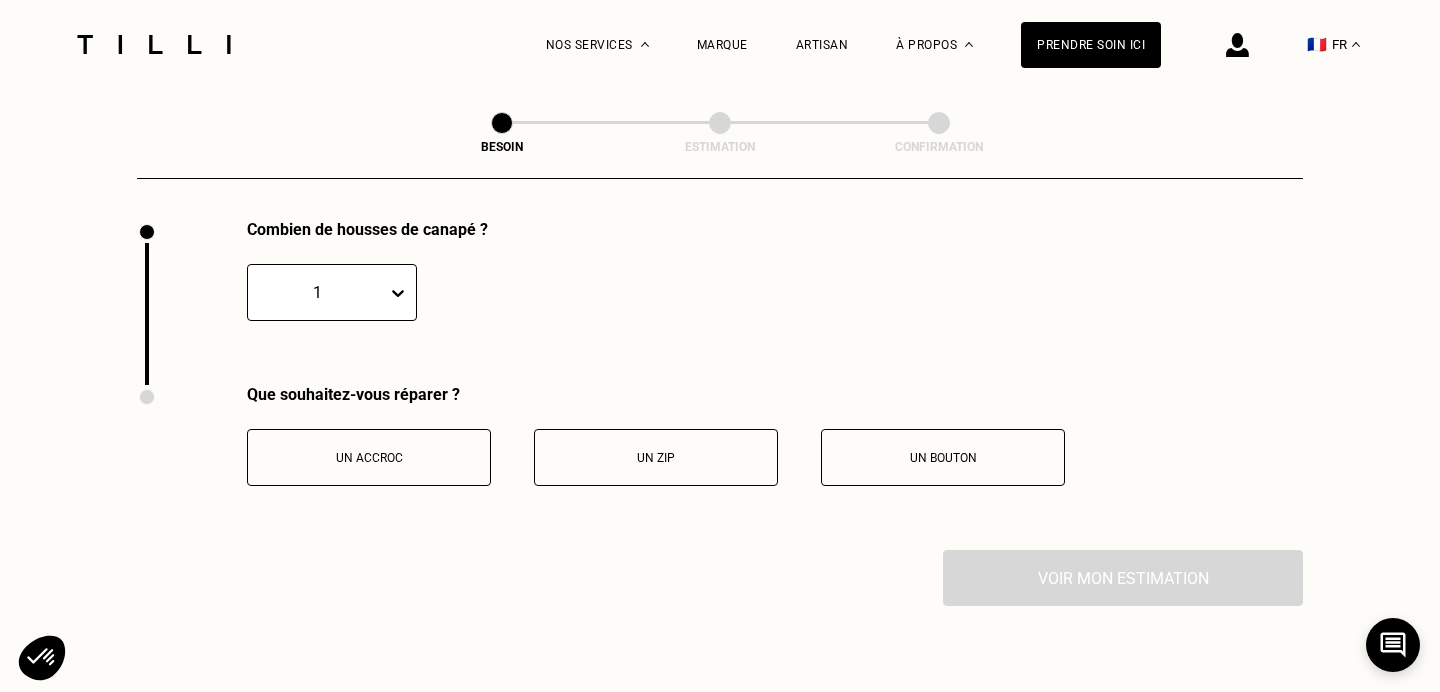
click at [434, 429] on button "Un accroc" at bounding box center [369, 457] width 244 height 57
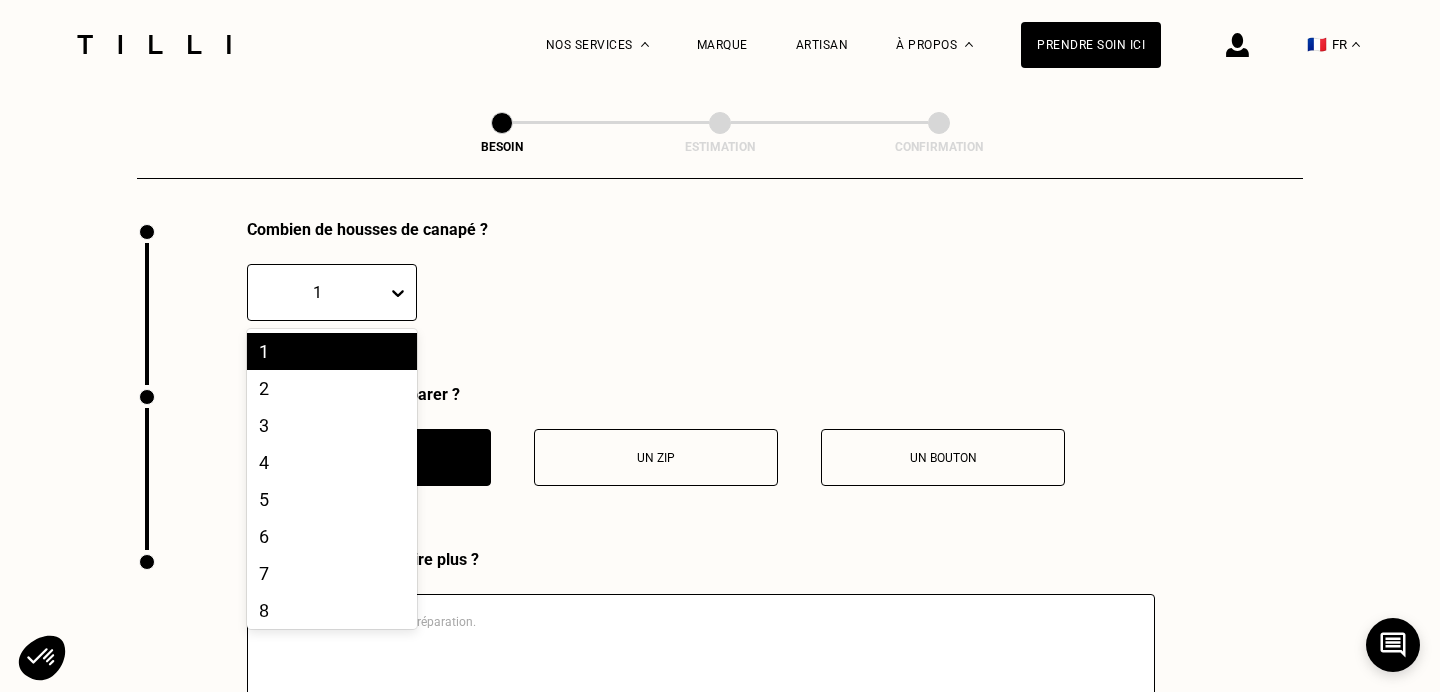
click at [376, 286] on div "1" at bounding box center [332, 292] width 170 height 57
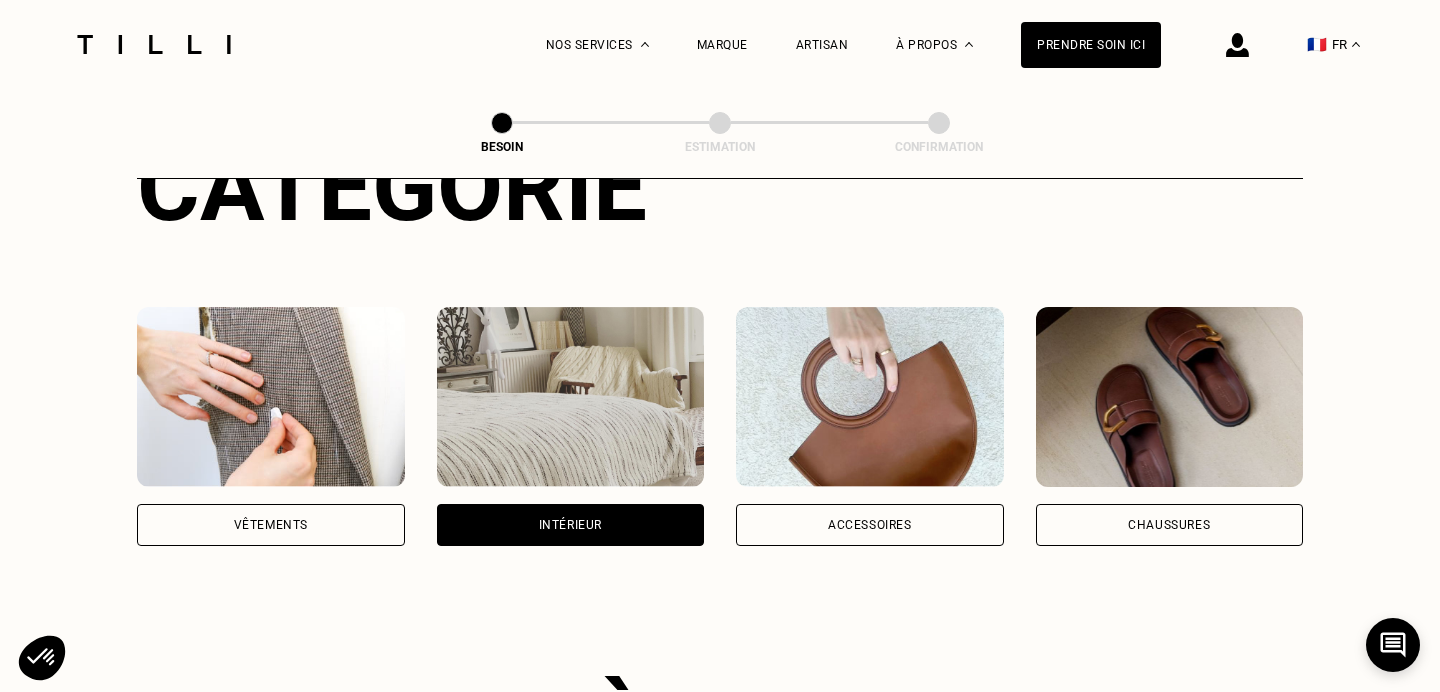
scroll to position [0, 0]
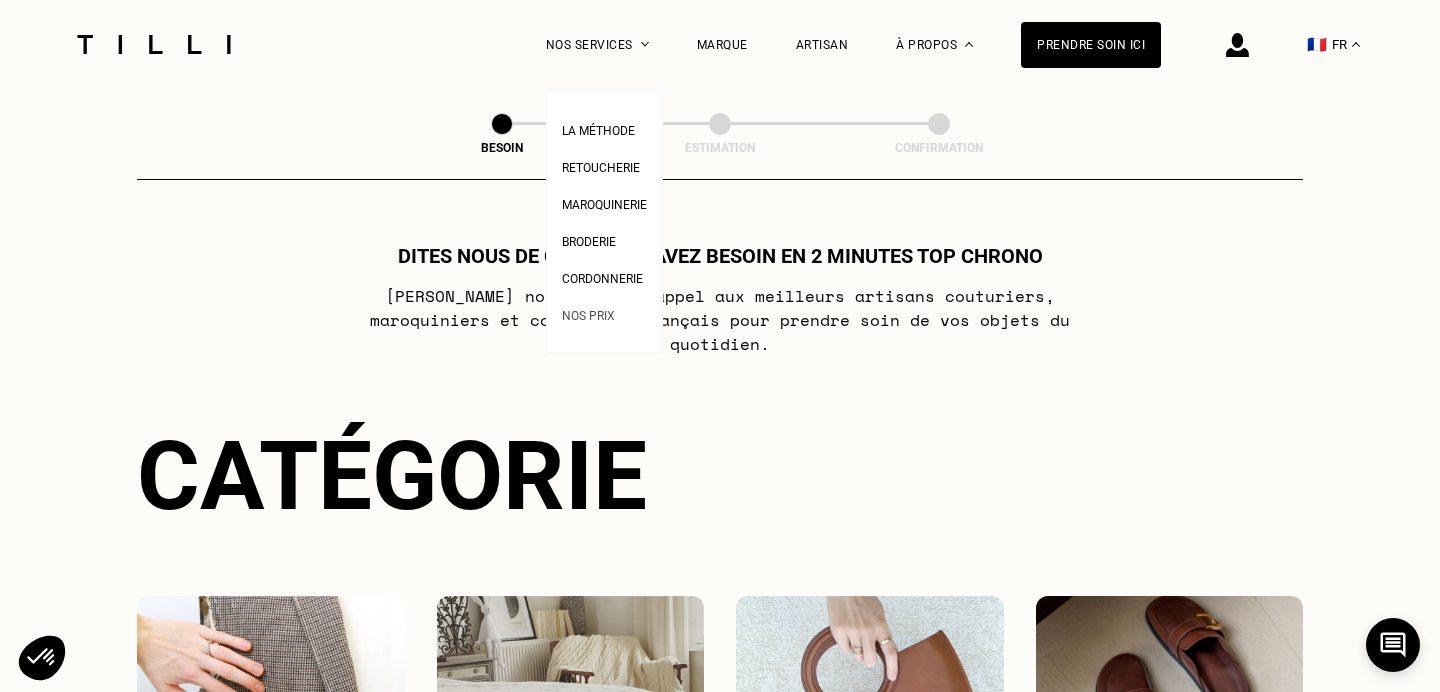
click at [603, 318] on span "Nos prix" at bounding box center [588, 316] width 53 height 14
select select "FR"
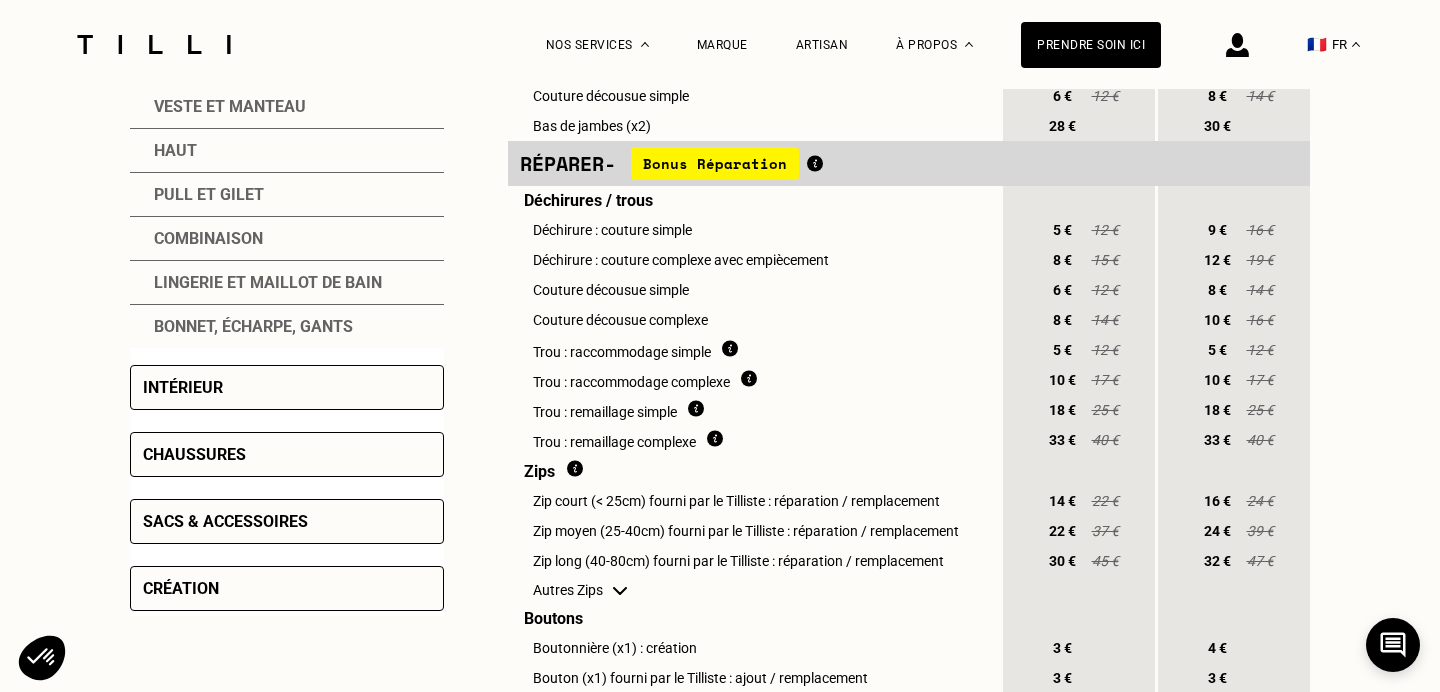
scroll to position [675, 0]
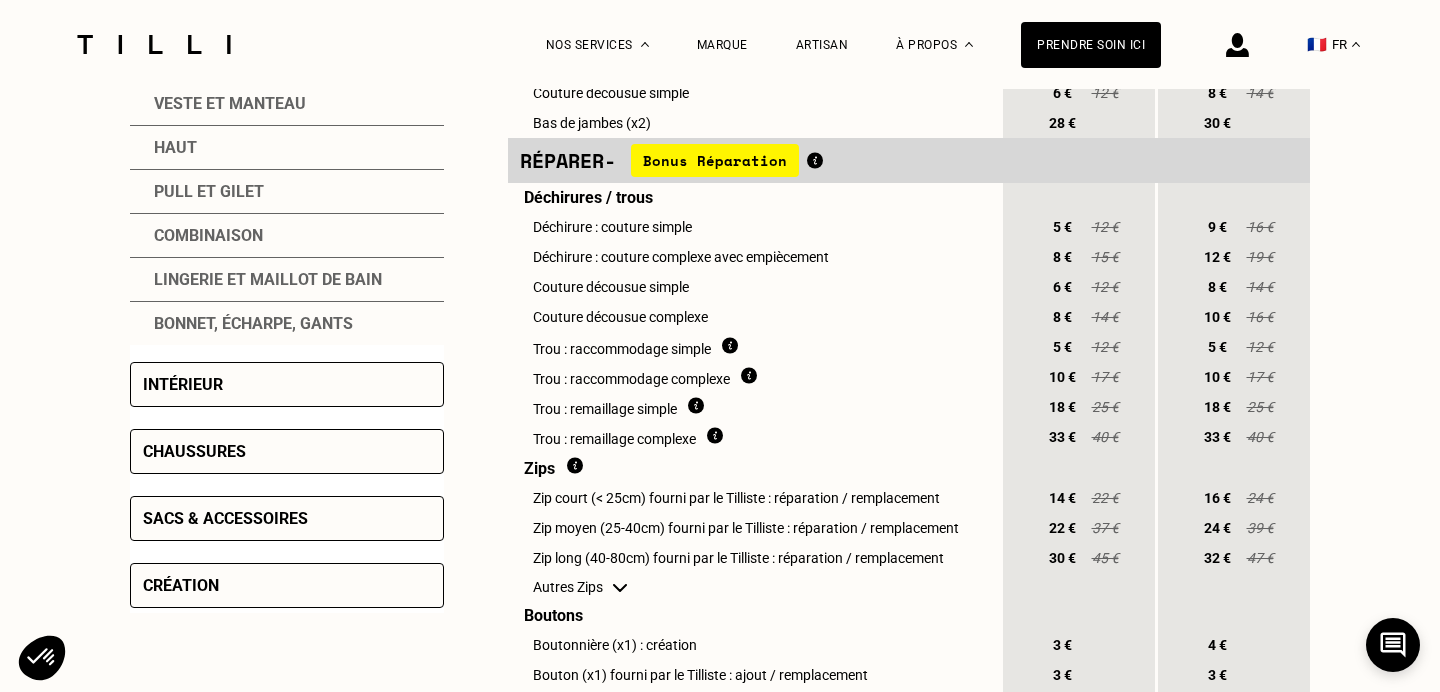
click at [347, 390] on div "Intérieur" at bounding box center [287, 384] width 314 height 45
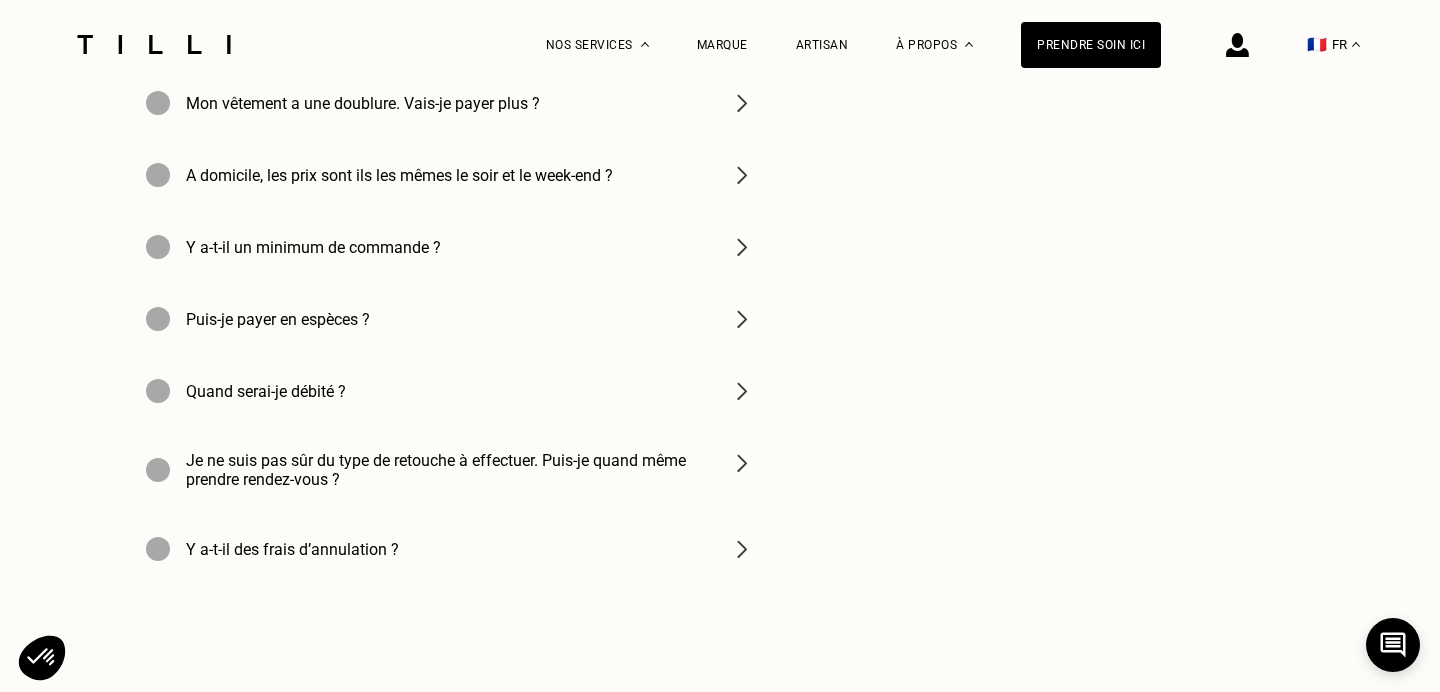
scroll to position [2032, 0]
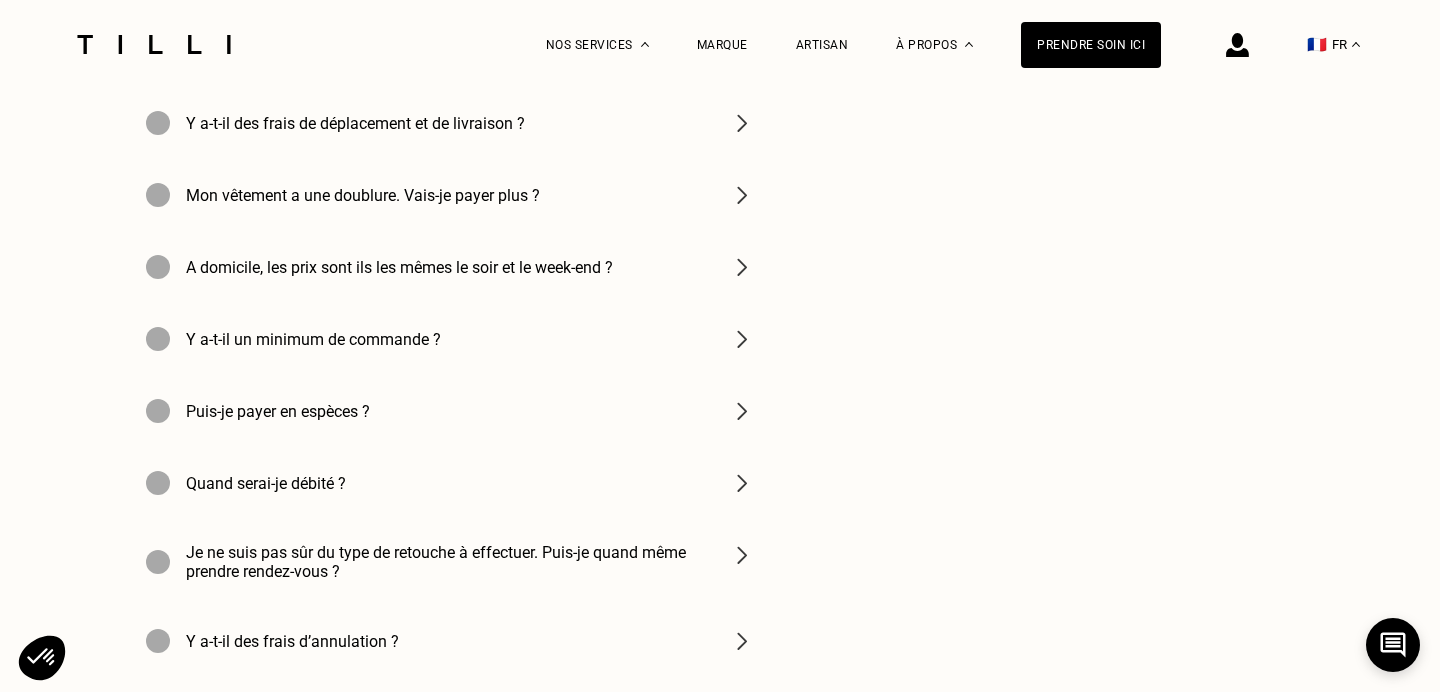
click at [568, 446] on div "Puis-je payer en espèces ?" at bounding box center [450, 411] width 640 height 72
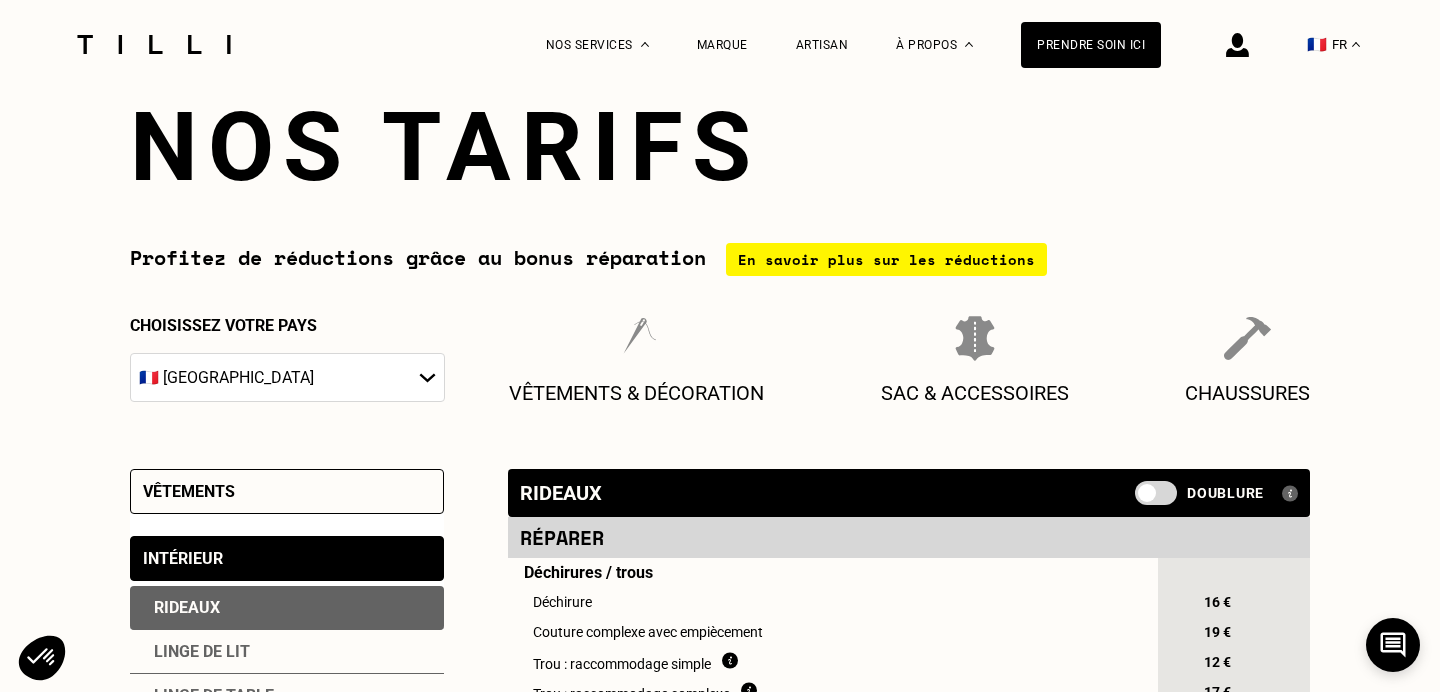
scroll to position [0, 0]
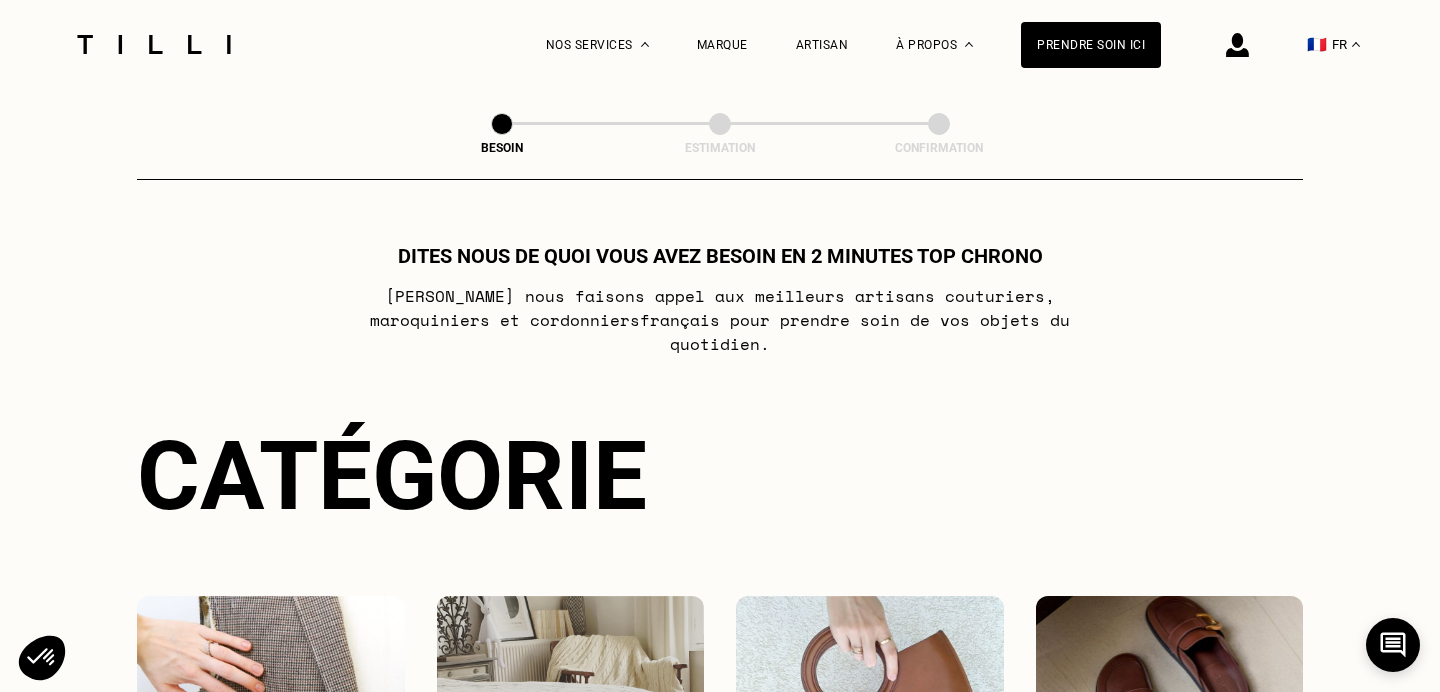
scroll to position [1243, 0]
